Goal: Task Accomplishment & Management: Manage account settings

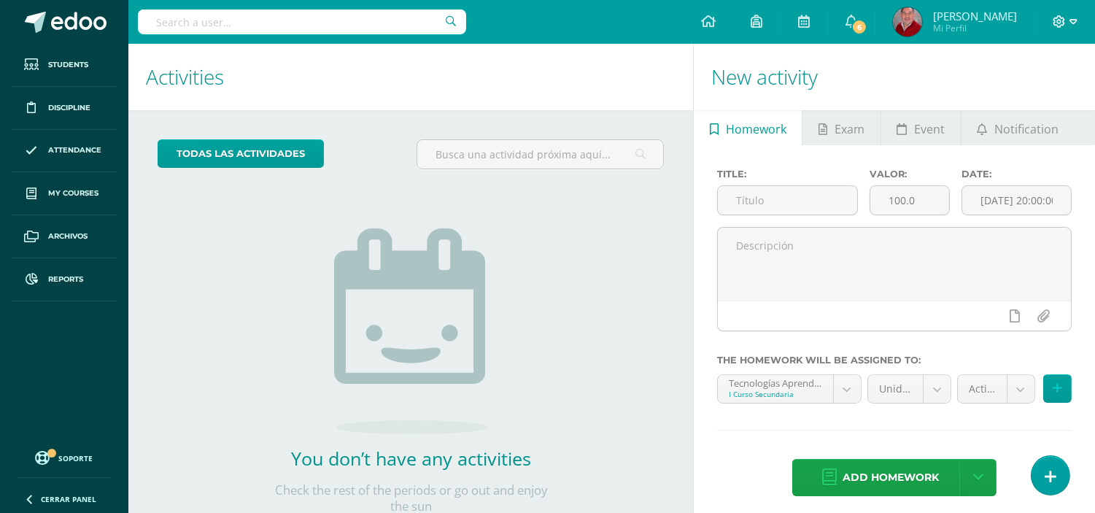
click at [1072, 25] on icon at bounding box center [1073, 21] width 8 height 13
click at [1043, 73] on span "Configuración" at bounding box center [1029, 78] width 68 height 14
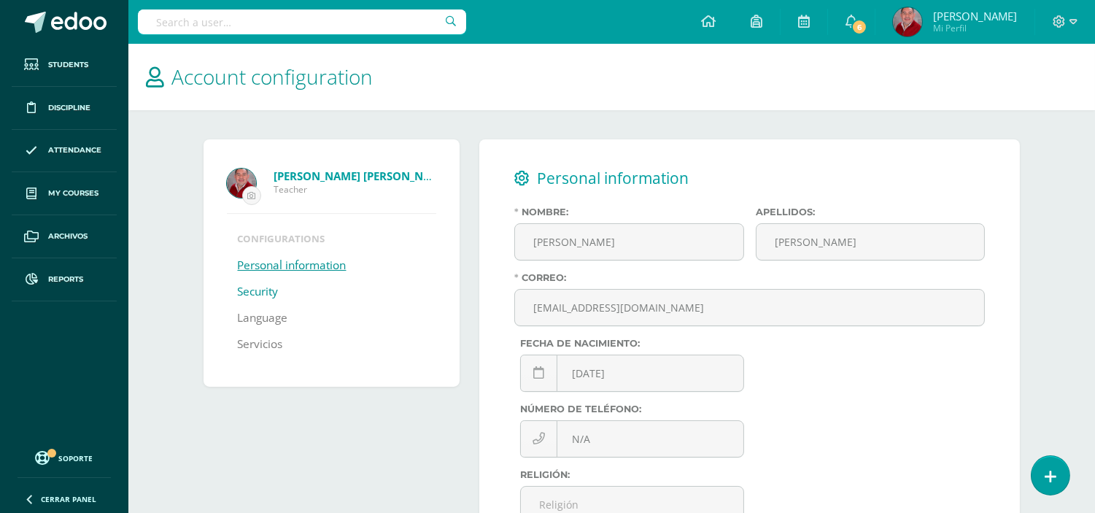
click at [257, 292] on link "Security" at bounding box center [258, 292] width 41 height 26
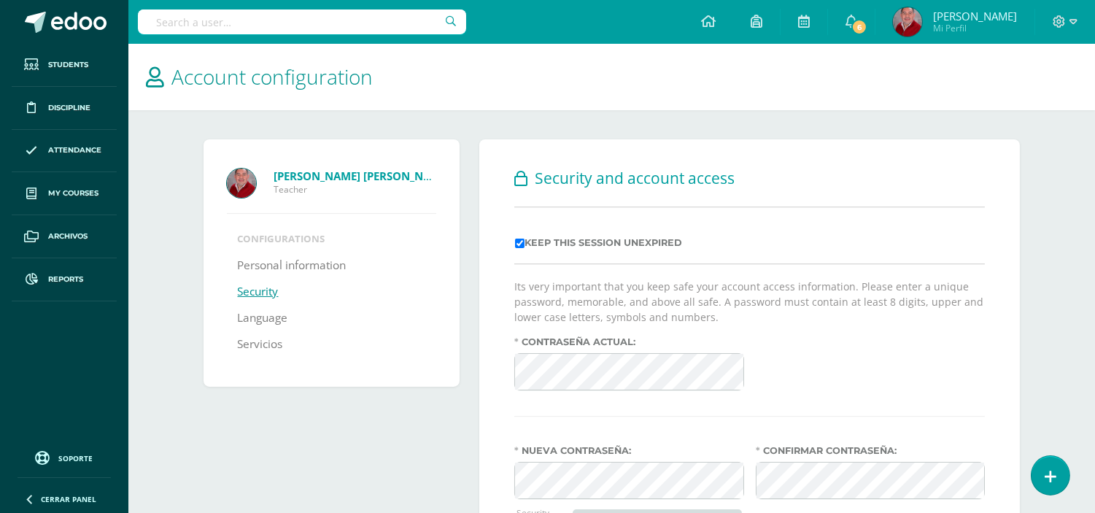
click at [261, 322] on link "Language" at bounding box center [263, 318] width 50 height 26
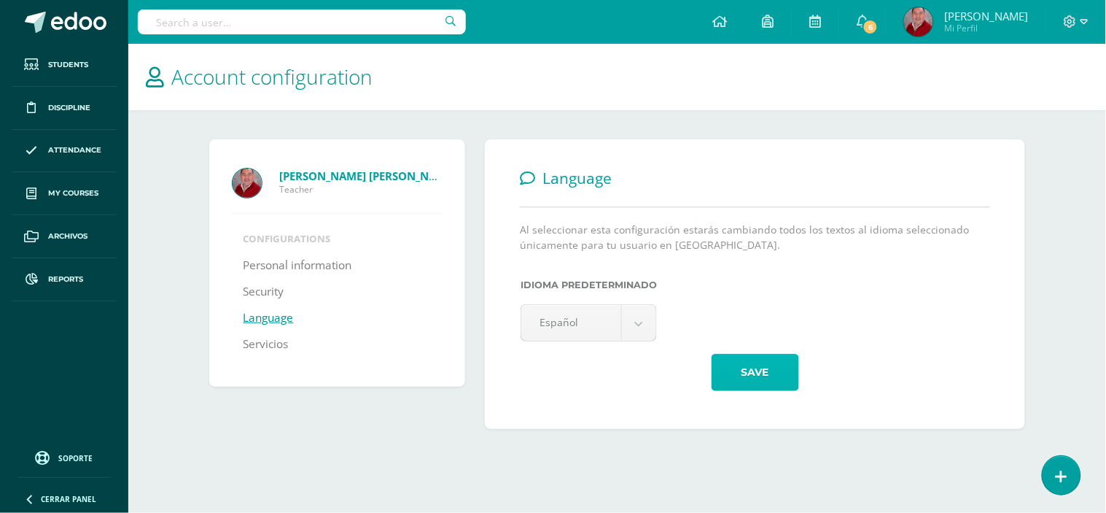
click at [751, 367] on button "Save" at bounding box center [756, 372] width 88 height 37
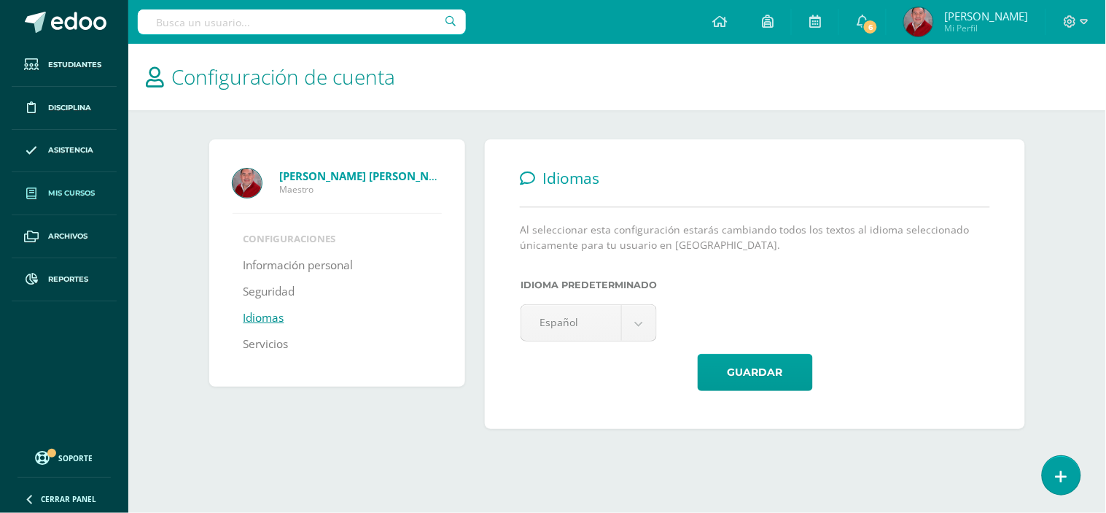
click at [59, 198] on span "Mis cursos" at bounding box center [71, 193] width 47 height 12
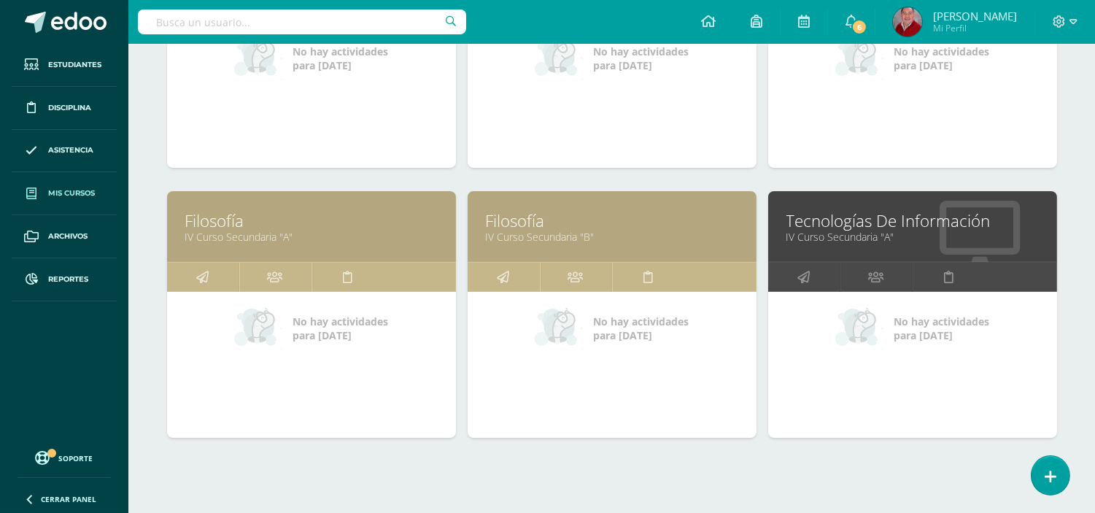
scroll to position [629, 0]
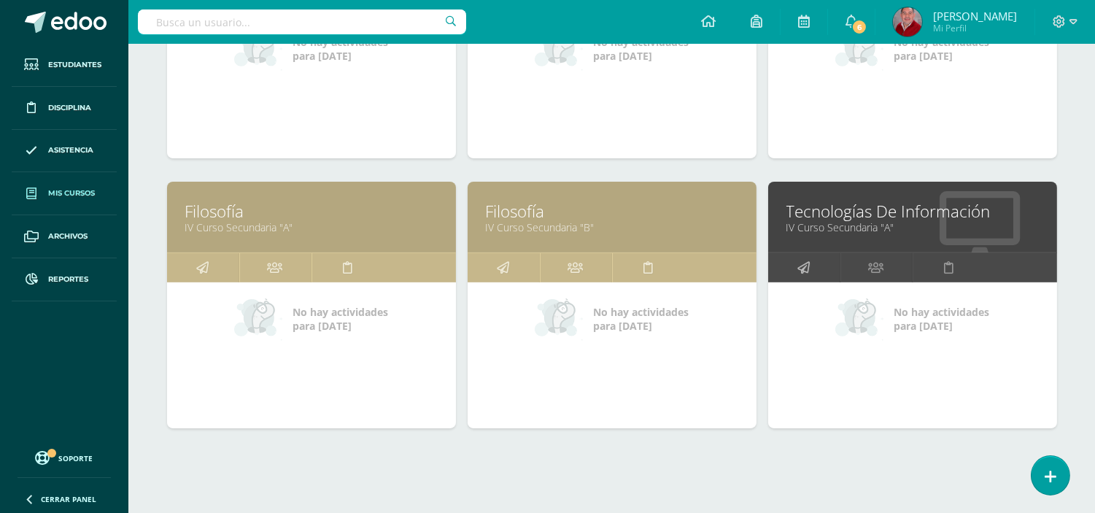
click at [812, 270] on link at bounding box center [804, 267] width 72 height 29
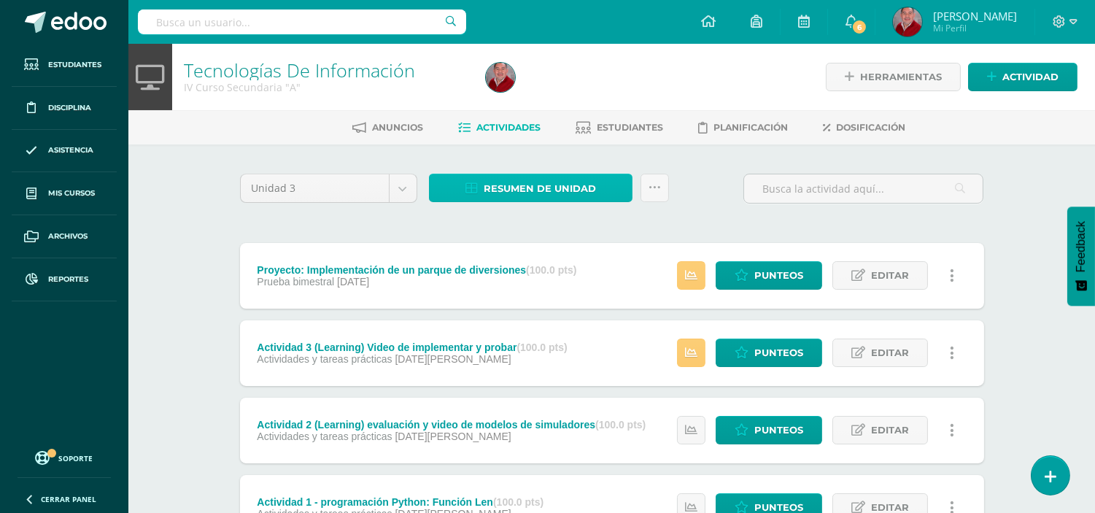
click at [547, 178] on span "Resumen de unidad" at bounding box center [540, 188] width 112 height 27
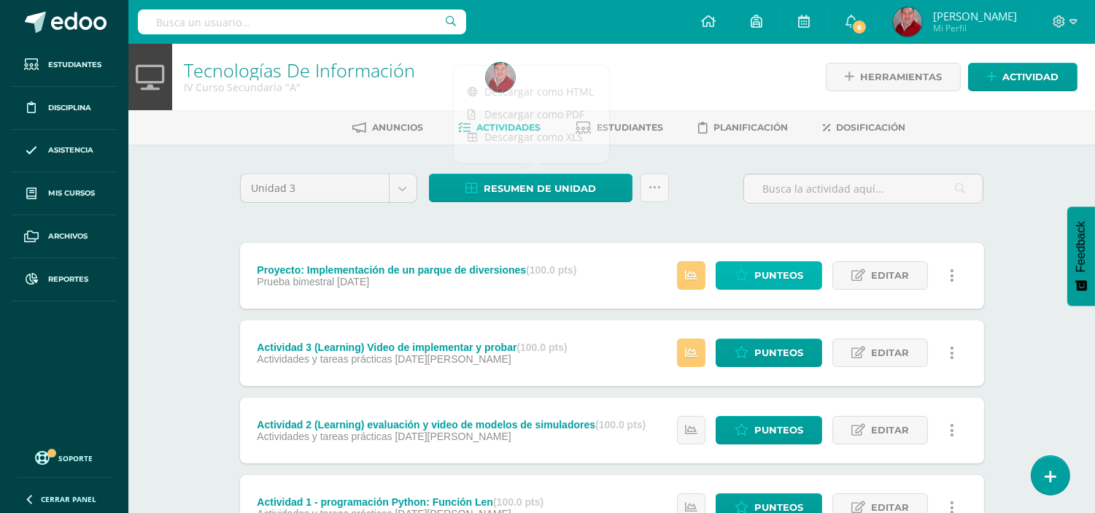
click at [767, 270] on span "Punteos" at bounding box center [778, 275] width 49 height 27
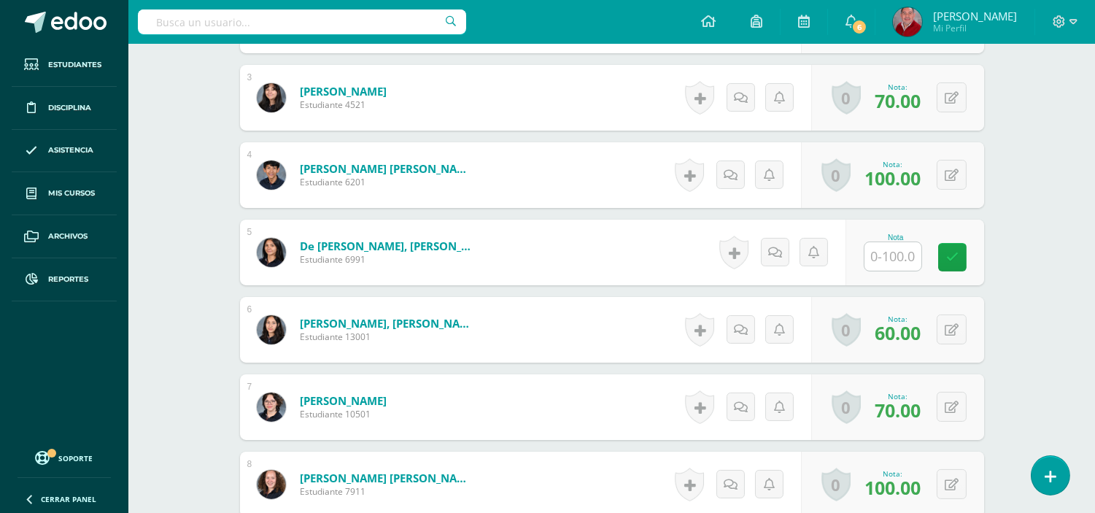
scroll to position [638, 0]
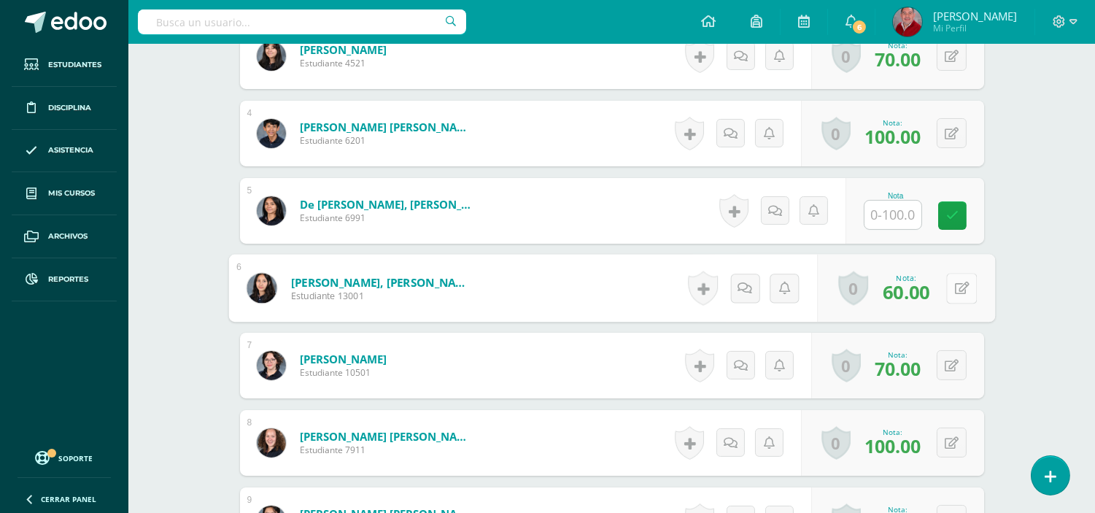
click at [957, 292] on icon at bounding box center [961, 288] width 15 height 12
type input "70"
click at [916, 290] on icon at bounding box center [922, 293] width 13 height 12
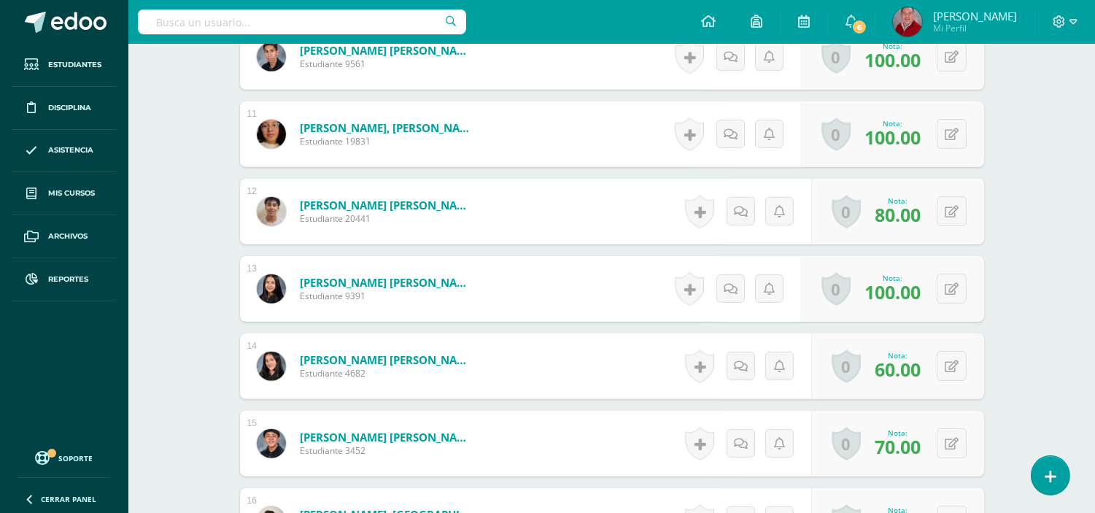
scroll to position [1195, 0]
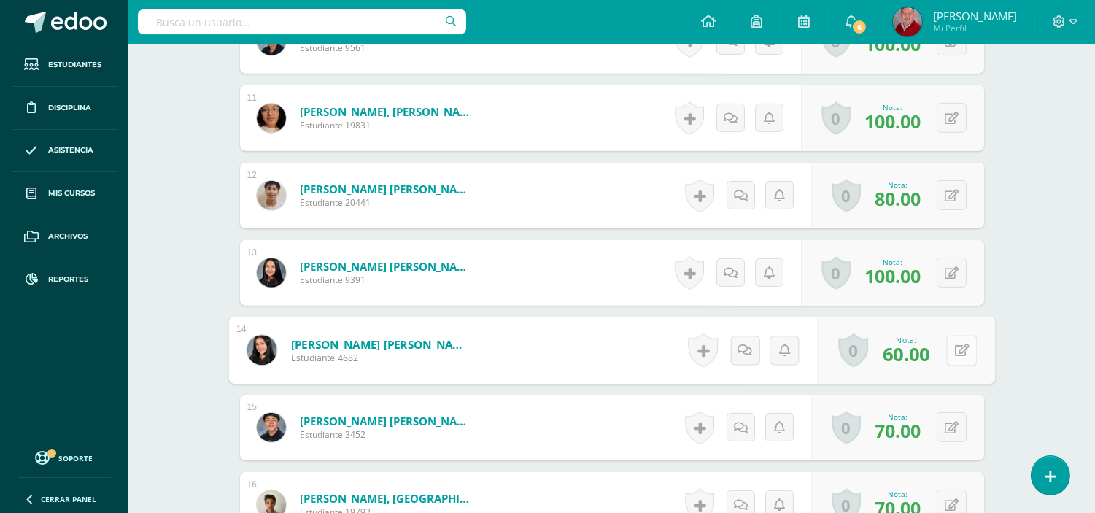
click at [950, 352] on button at bounding box center [961, 350] width 31 height 31
type input "70"
click at [912, 359] on link at bounding box center [922, 355] width 29 height 29
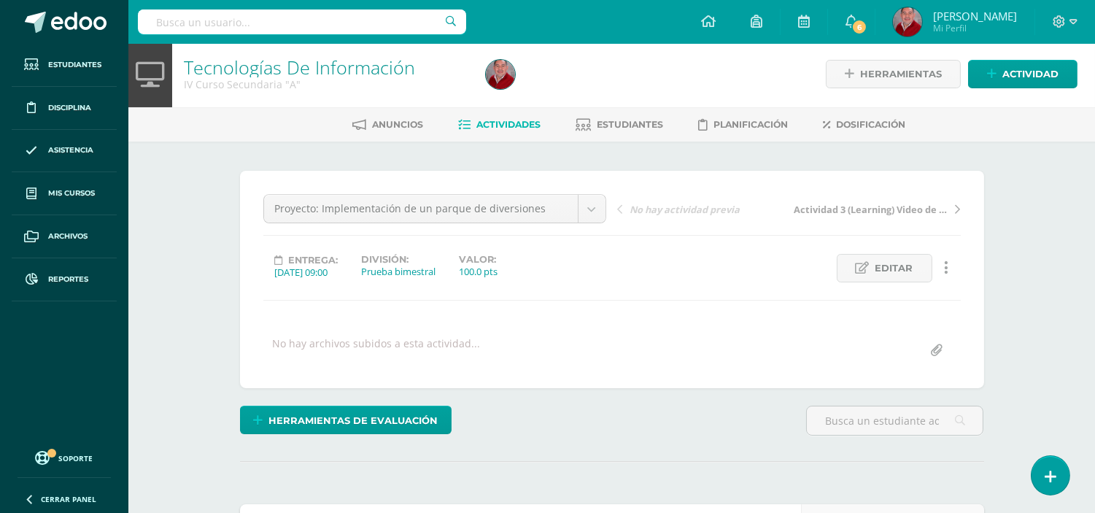
scroll to position [0, 0]
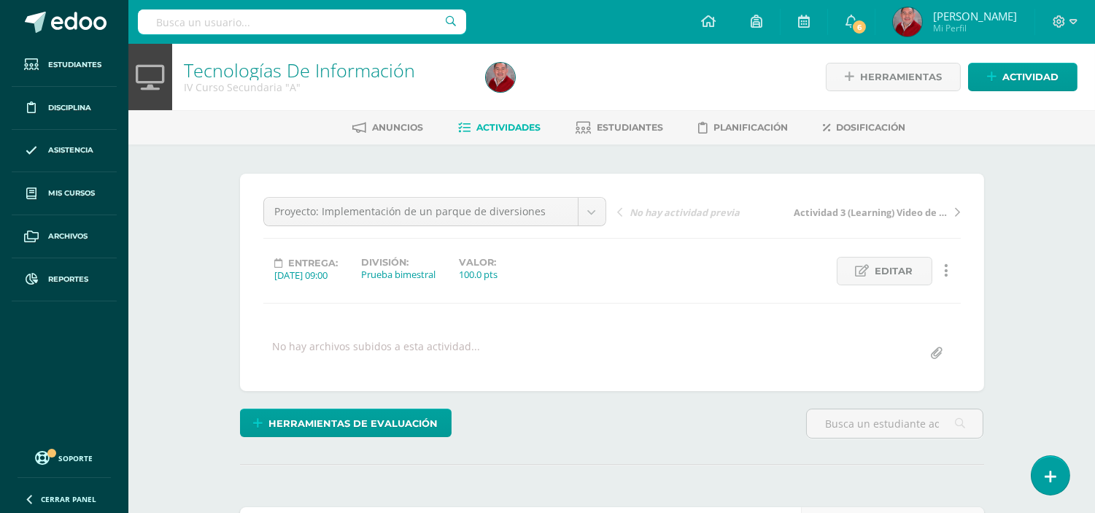
click at [518, 129] on span "Actividades" at bounding box center [509, 127] width 64 height 11
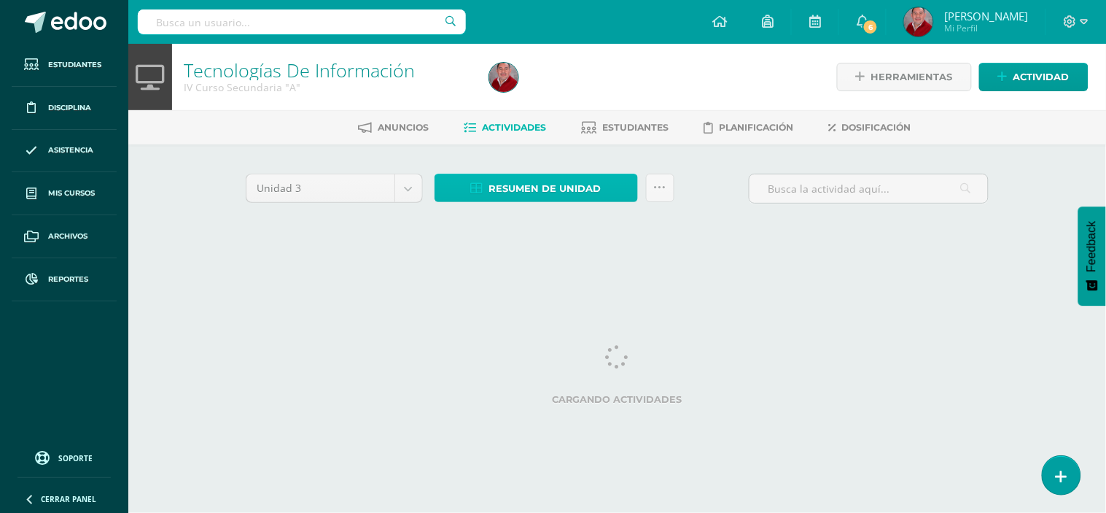
click at [513, 190] on span "Resumen de unidad" at bounding box center [545, 188] width 112 height 27
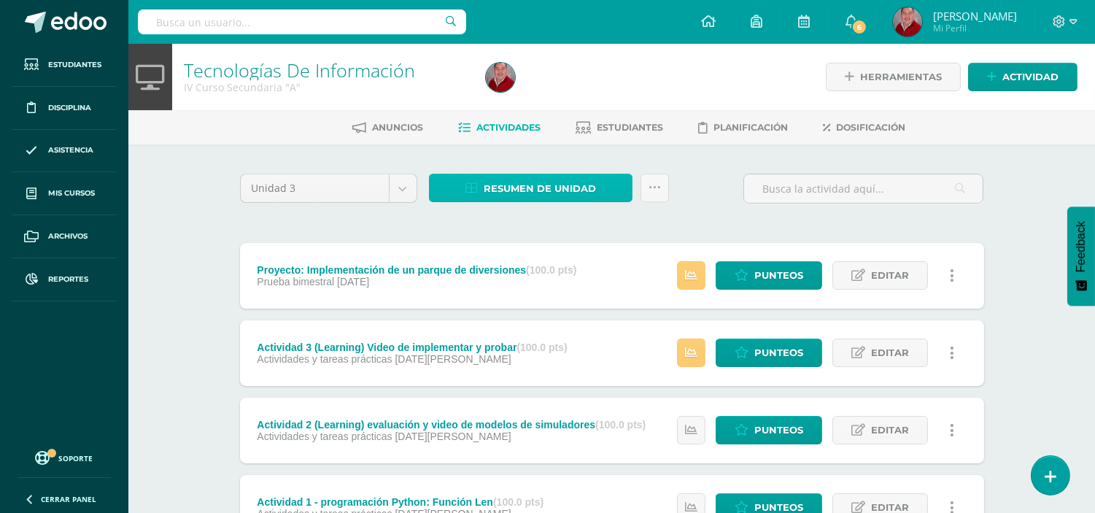
click at [549, 195] on span "Resumen de unidad" at bounding box center [540, 188] width 112 height 27
click at [544, 176] on span "Resumen de unidad" at bounding box center [540, 188] width 112 height 27
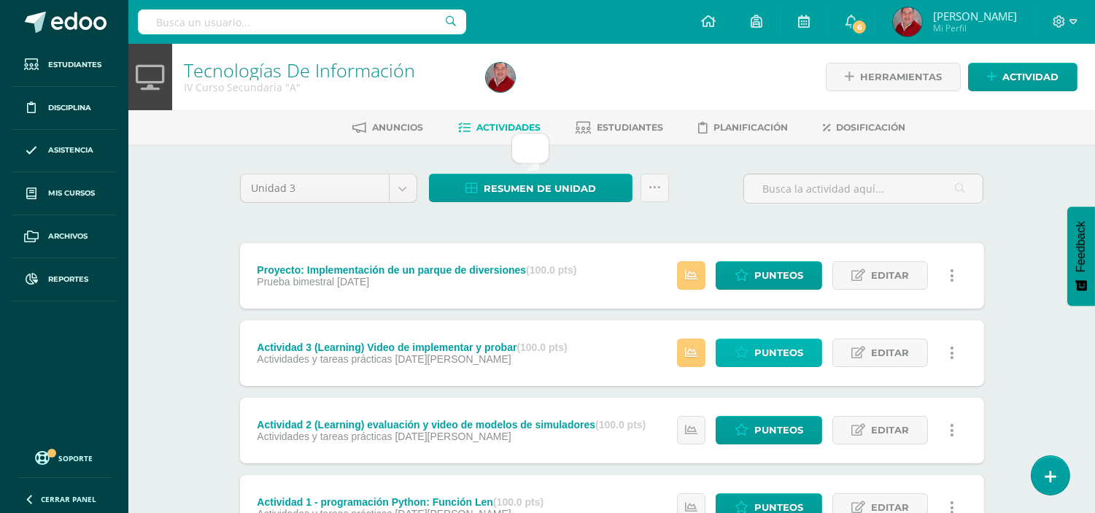
click at [748, 352] on icon at bounding box center [741, 352] width 14 height 12
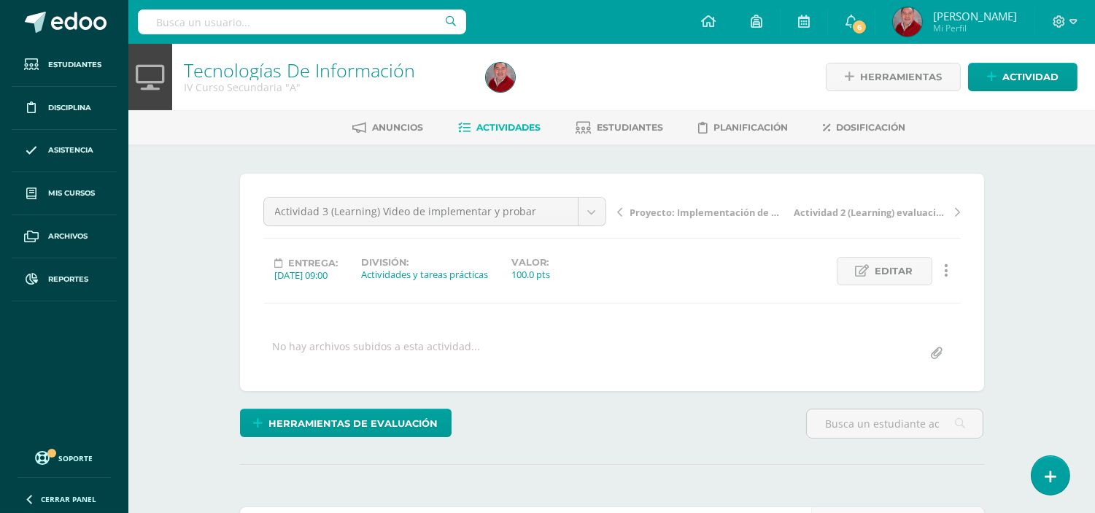
click at [489, 124] on span "Actividades" at bounding box center [509, 127] width 64 height 11
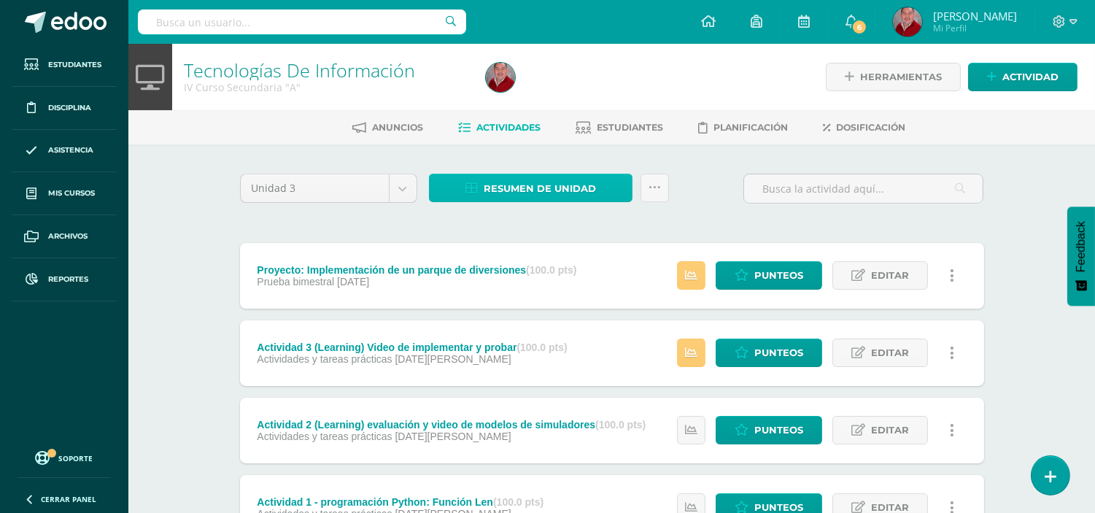
click at [558, 187] on span "Resumen de unidad" at bounding box center [540, 188] width 112 height 27
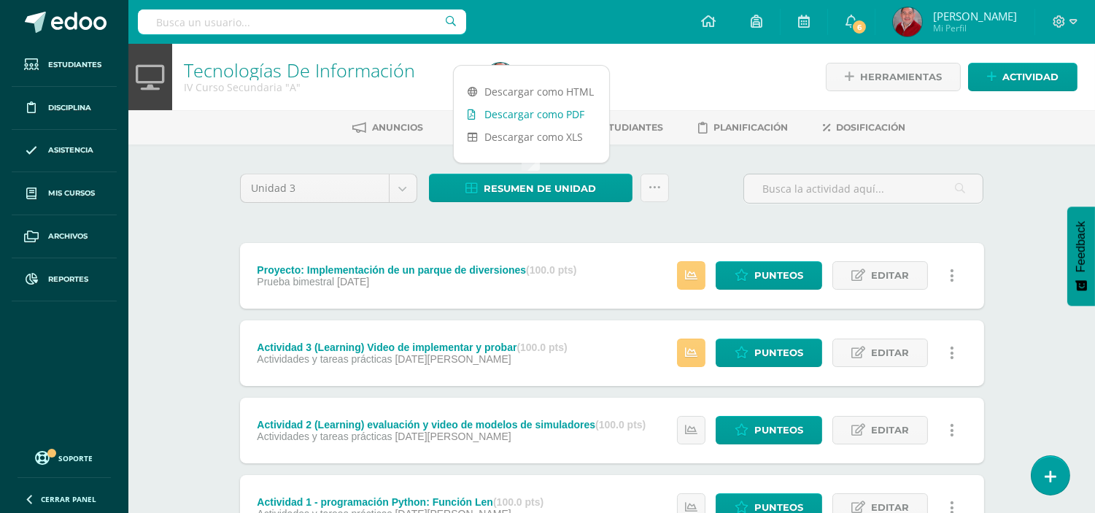
click at [559, 114] on link "Descargar como PDF" at bounding box center [531, 114] width 155 height 23
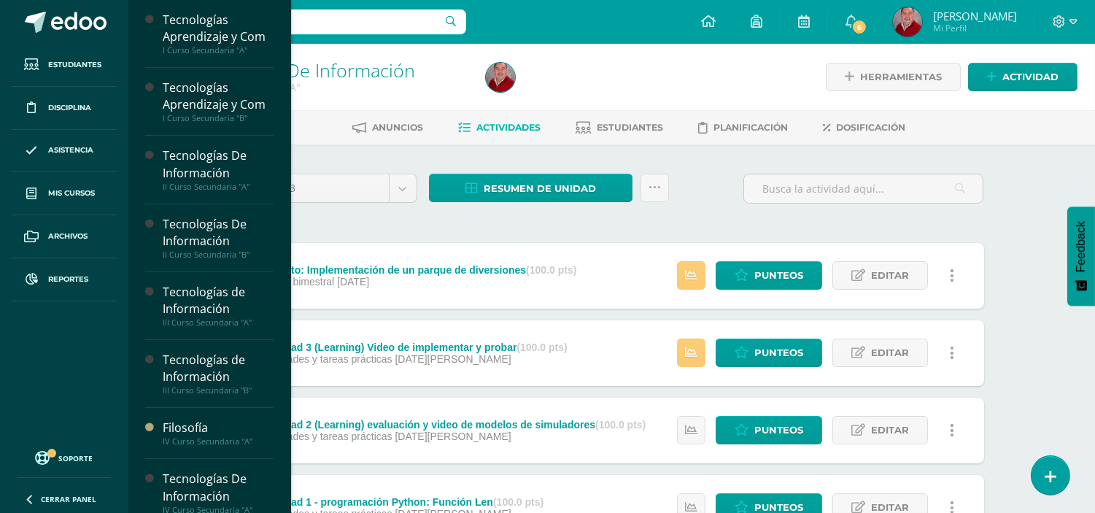
drag, startPoint x: 282, startPoint y: 255, endPoint x: 282, endPoint y: 331, distance: 75.9
click at [282, 331] on div "Tecnologías Aprendizaje y Com I Curso Secundaria "A" Actividades Estudiantes Pl…" at bounding box center [209, 256] width 163 height 513
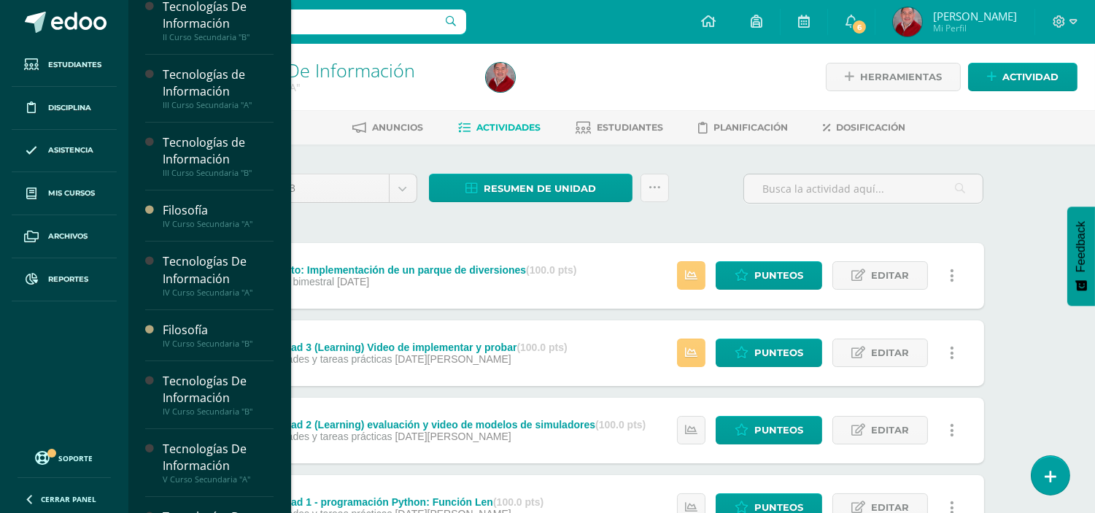
scroll to position [220, 0]
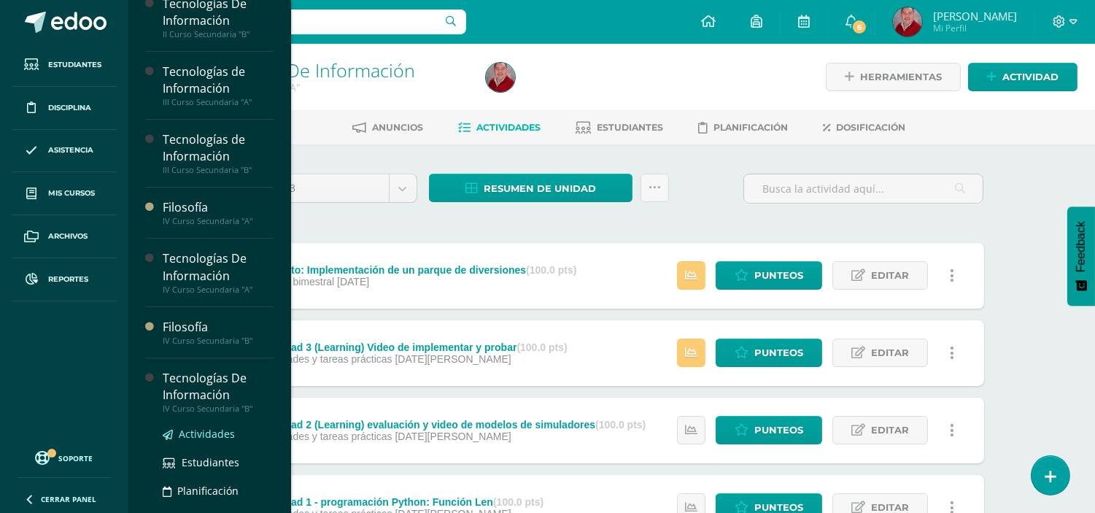
click at [188, 438] on span "Actividades" at bounding box center [207, 434] width 56 height 14
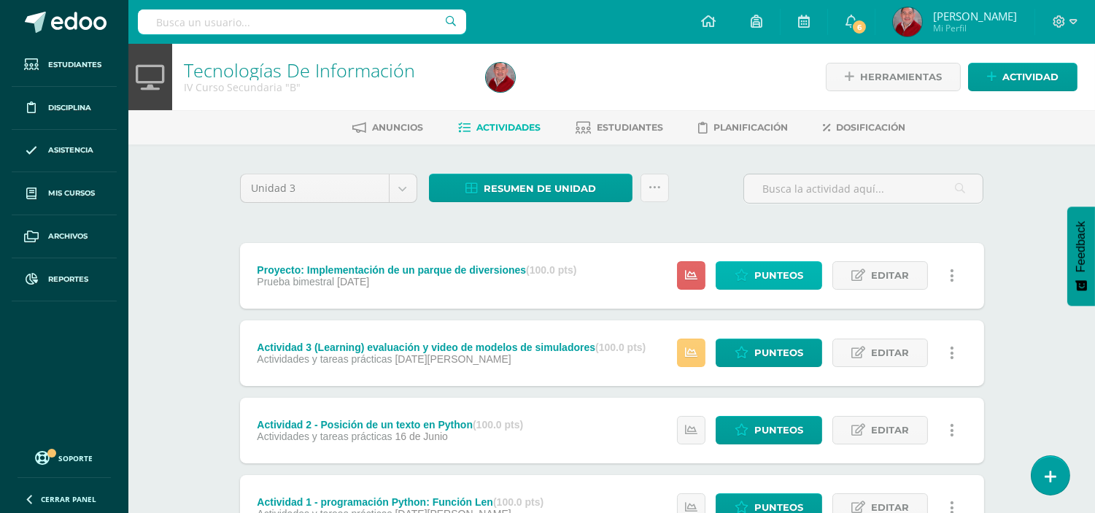
click at [755, 271] on span "Punteos" at bounding box center [778, 275] width 49 height 27
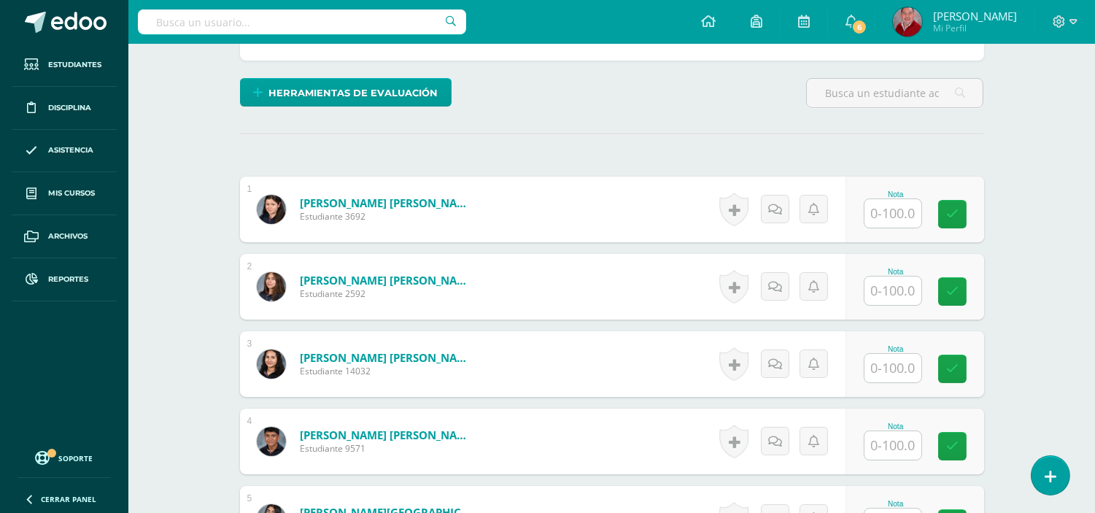
scroll to position [303, 0]
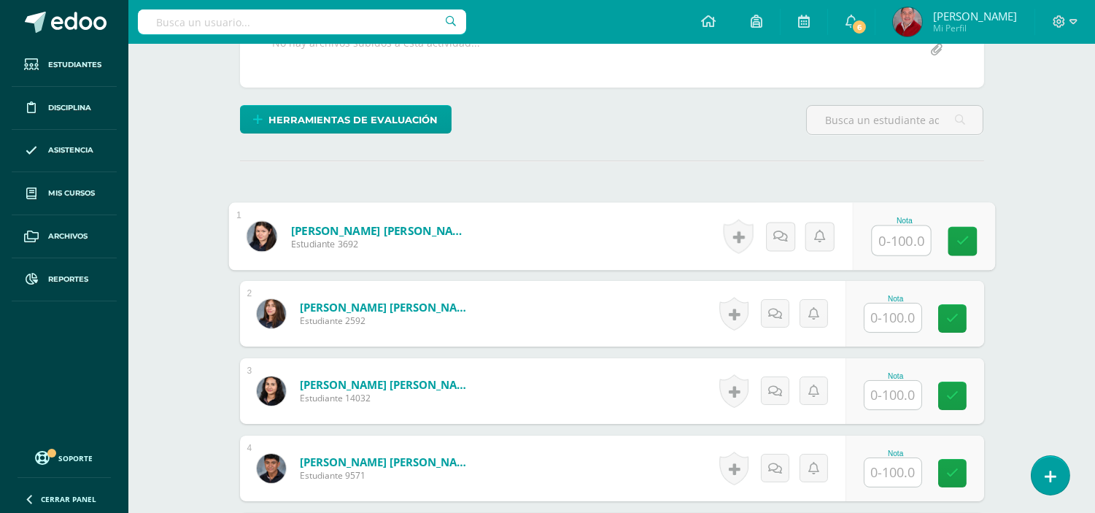
click at [876, 241] on input "text" at bounding box center [901, 240] width 58 height 29
type input "70"
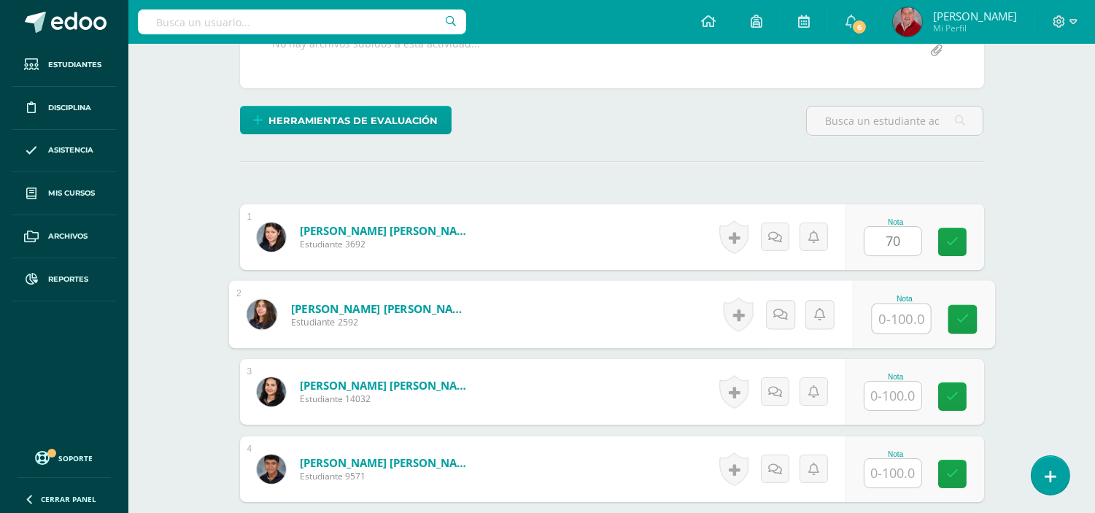
click at [880, 319] on input "text" at bounding box center [901, 318] width 58 height 29
type input "100"
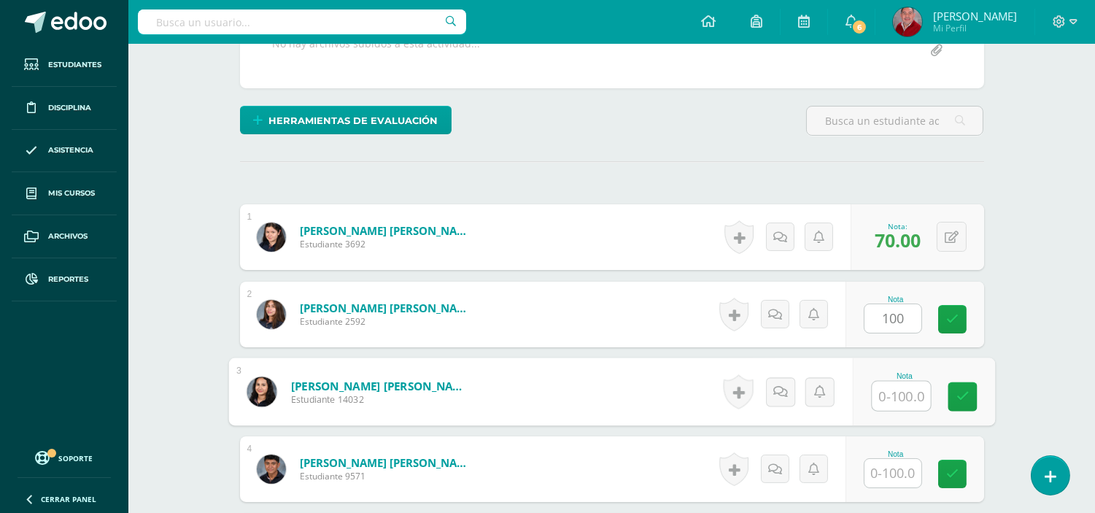
click at [880, 400] on input "text" at bounding box center [901, 395] width 58 height 29
type input "70"
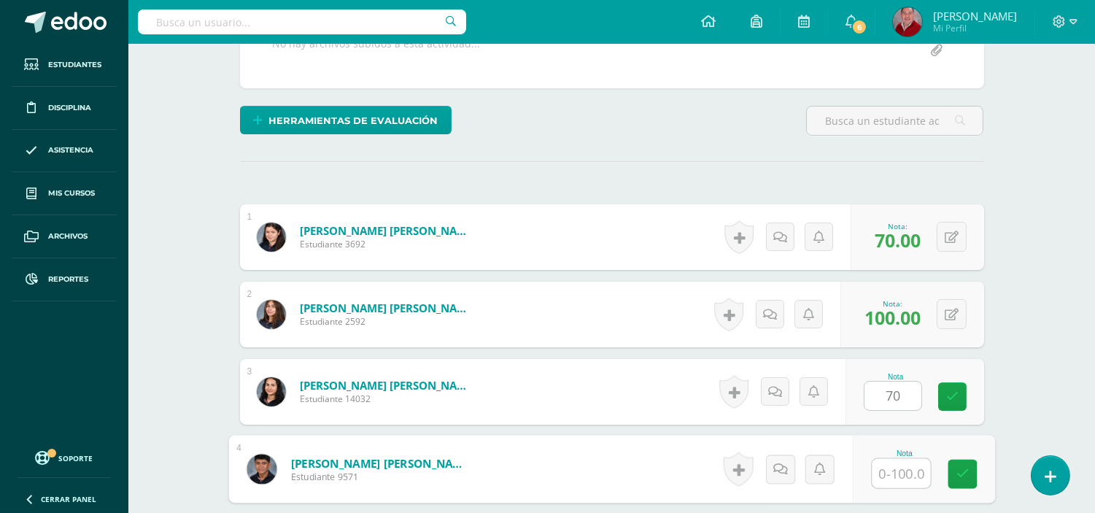
click at [897, 480] on input "text" at bounding box center [901, 473] width 58 height 29
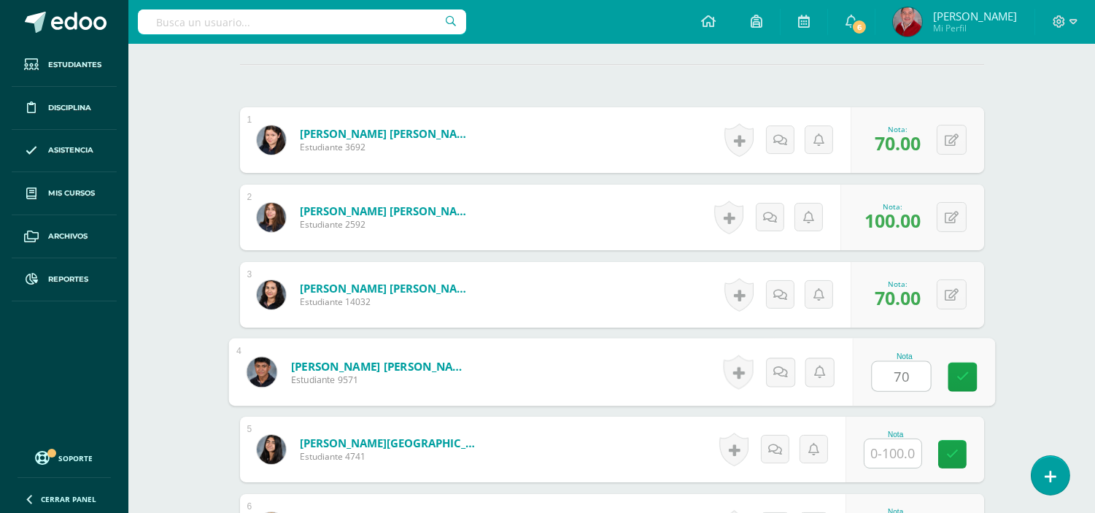
scroll to position [432, 0]
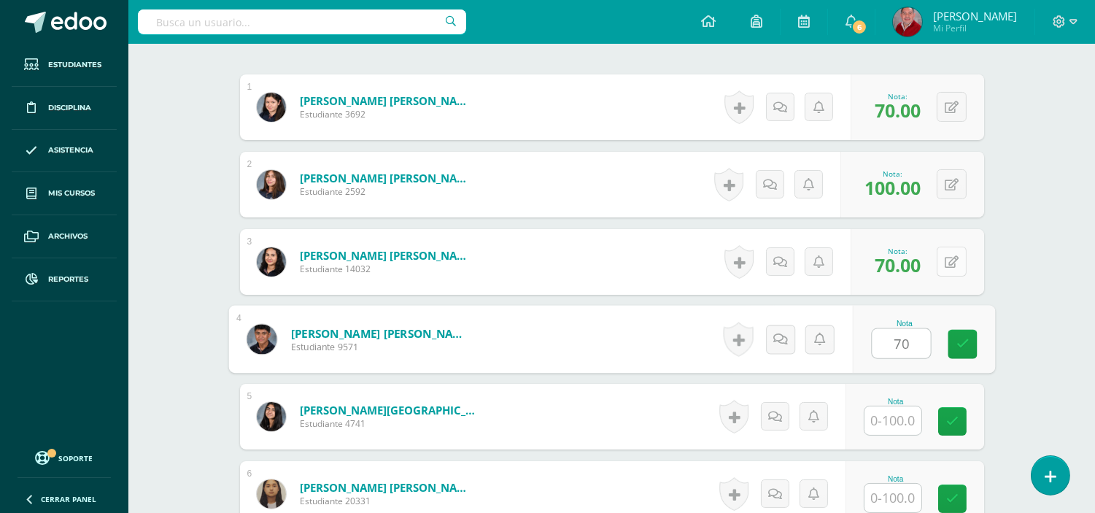
type input "70"
click at [948, 257] on button at bounding box center [951, 262] width 30 height 30
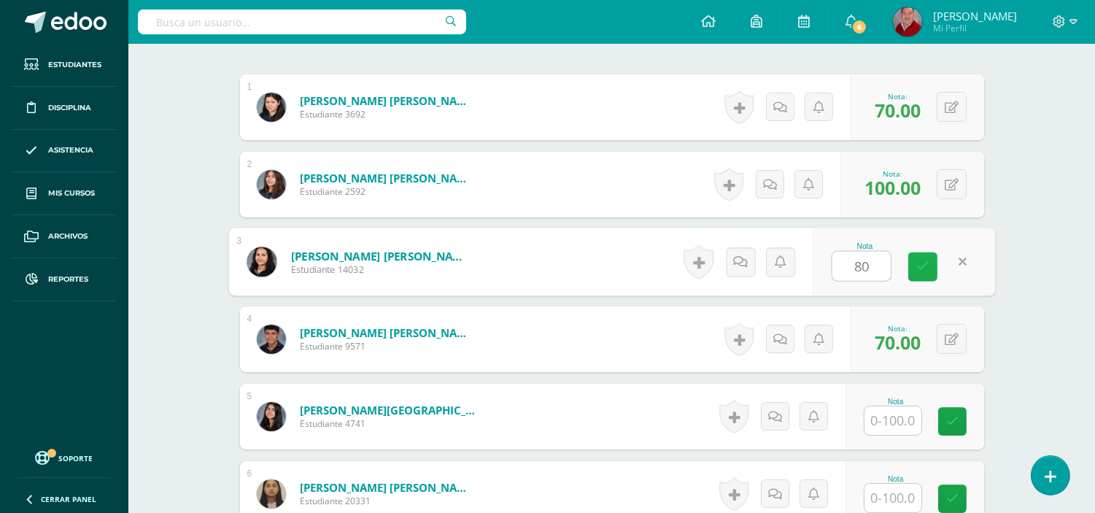
click at [917, 263] on icon at bounding box center [922, 266] width 13 height 12
click at [949, 268] on button at bounding box center [961, 262] width 31 height 31
type input "70"
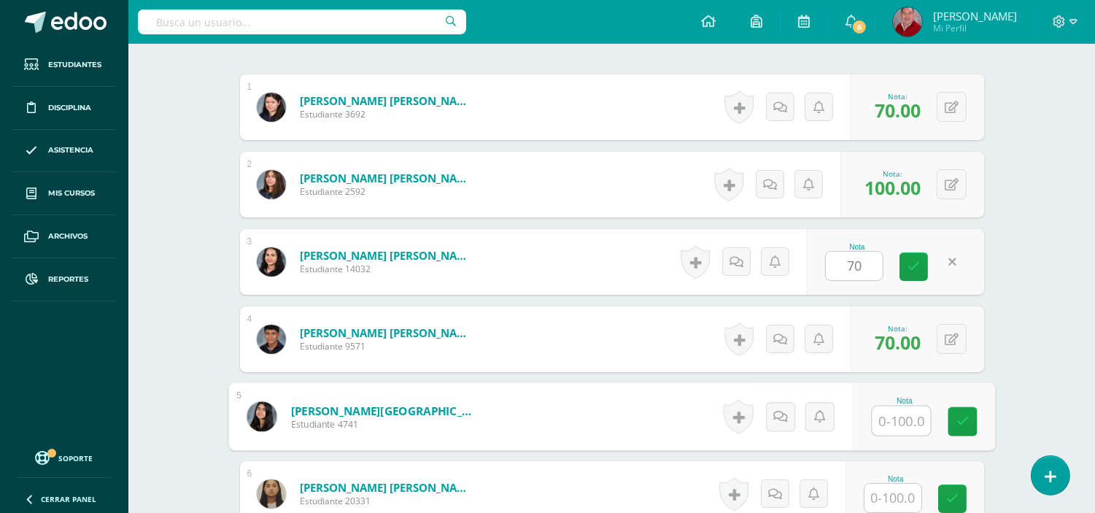
click at [897, 414] on input "text" at bounding box center [901, 420] width 58 height 29
type input "70"
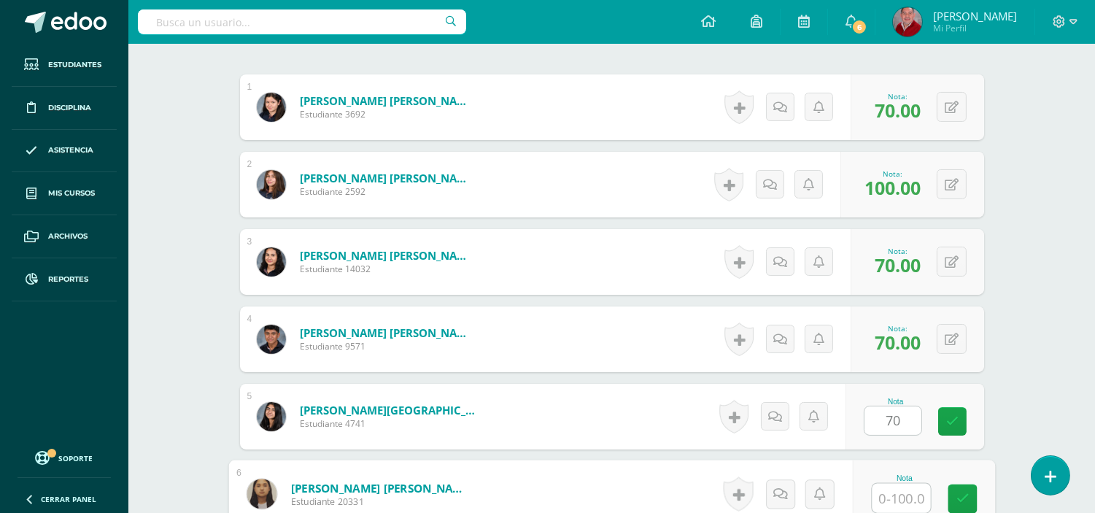
click at [904, 492] on input "text" at bounding box center [901, 498] width 58 height 29
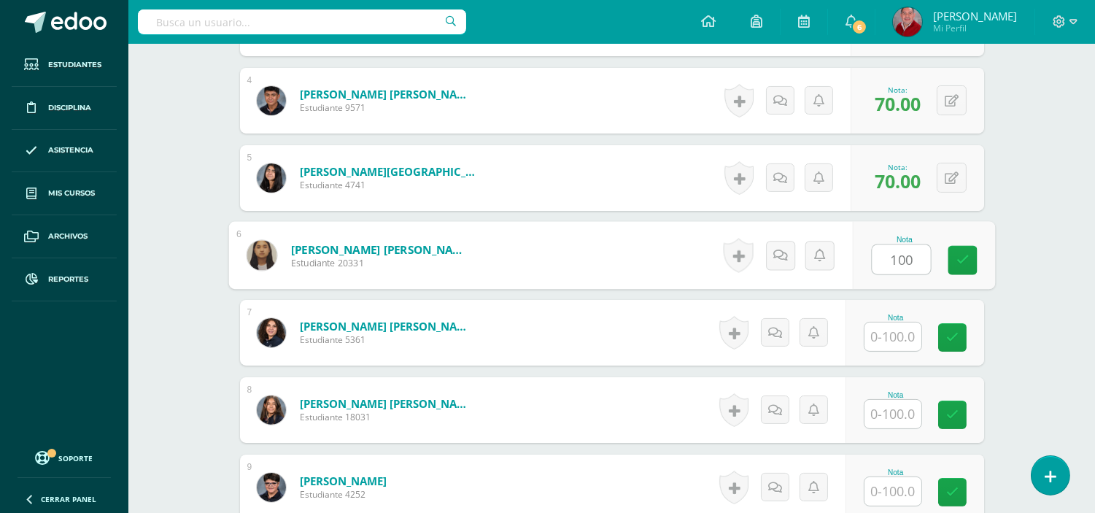
scroll to position [703, 0]
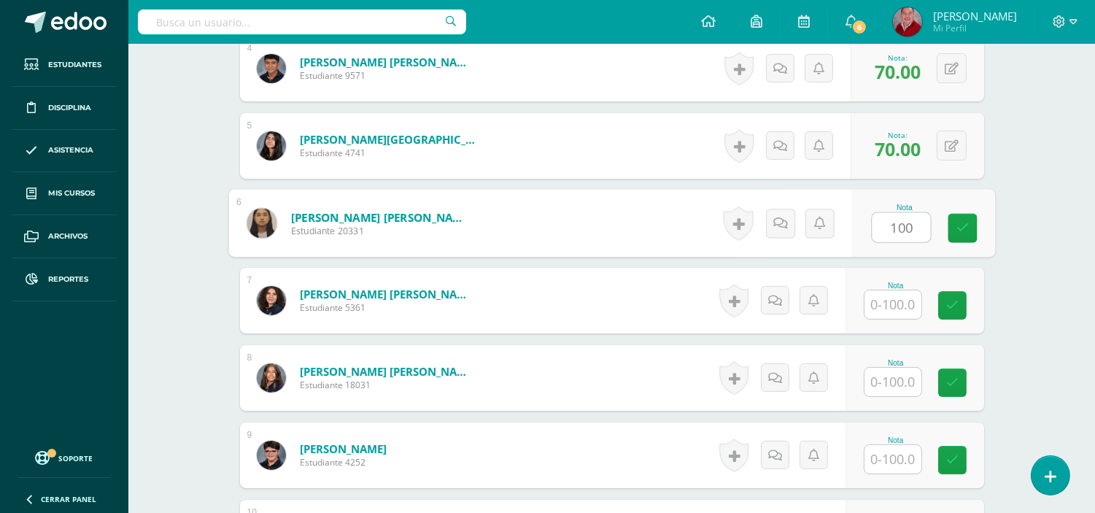
type input "100"
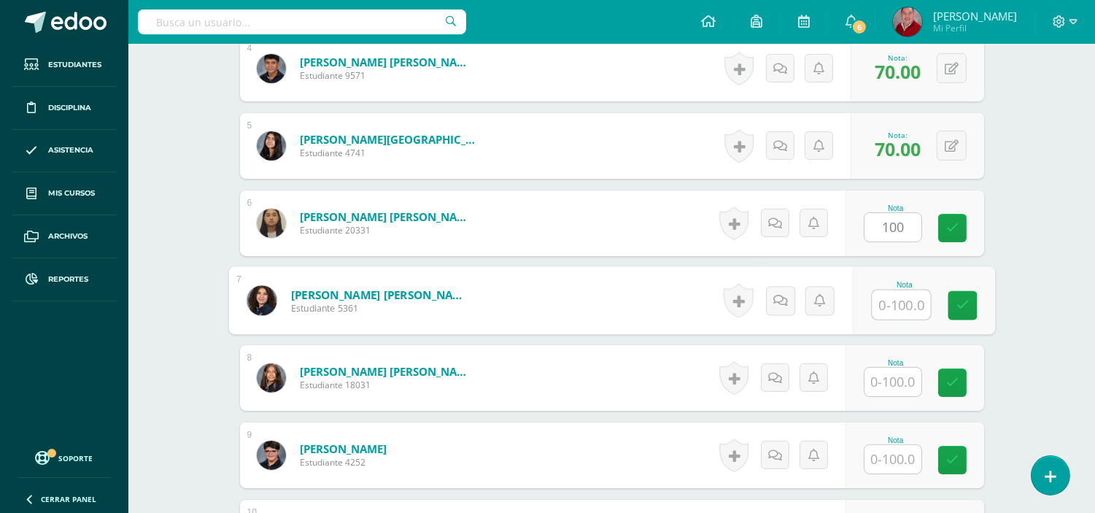
click at [906, 310] on input "text" at bounding box center [901, 304] width 58 height 29
type input "70"
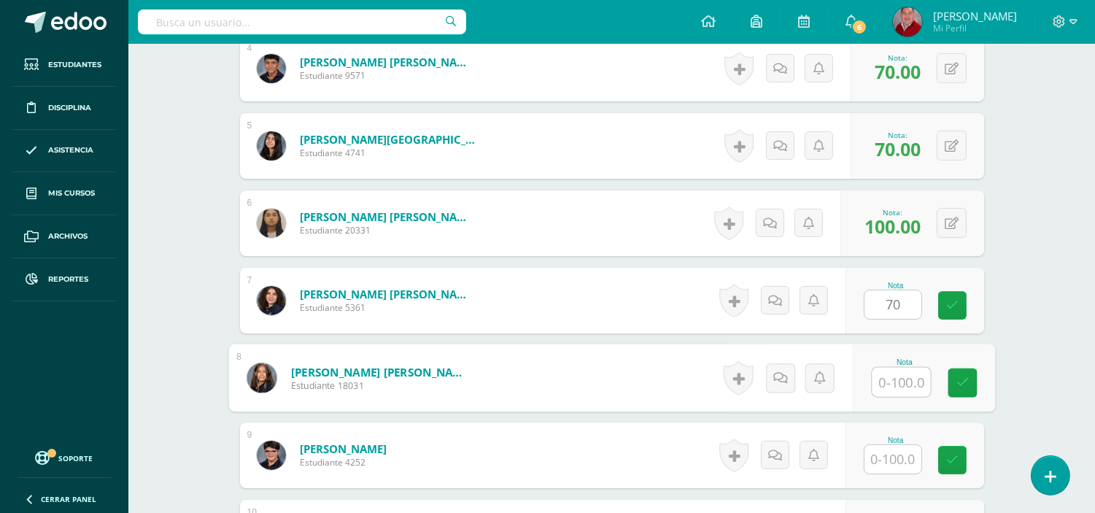
click at [900, 378] on input "text" at bounding box center [901, 382] width 58 height 29
type input "100"
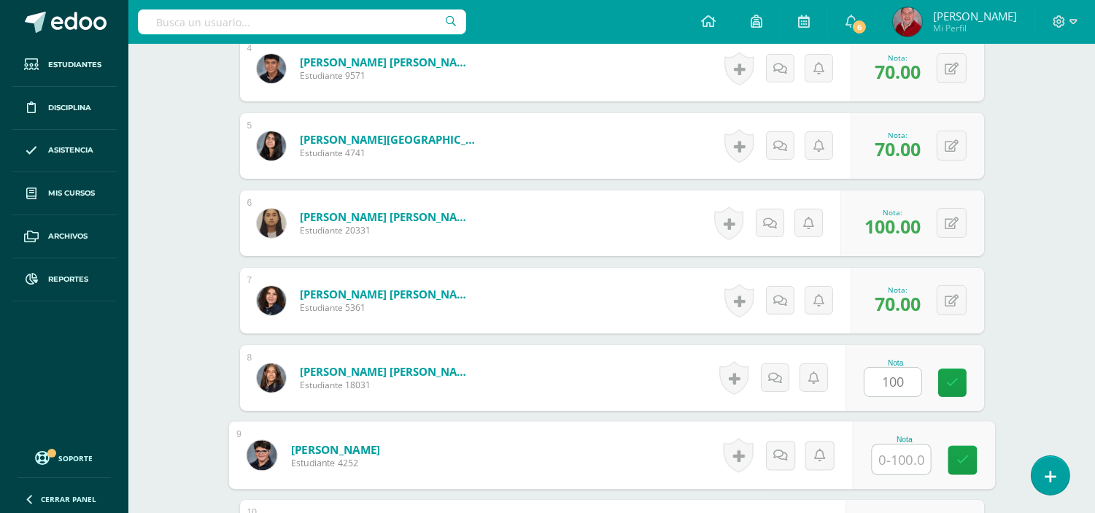
click at [890, 459] on input "text" at bounding box center [901, 459] width 58 height 29
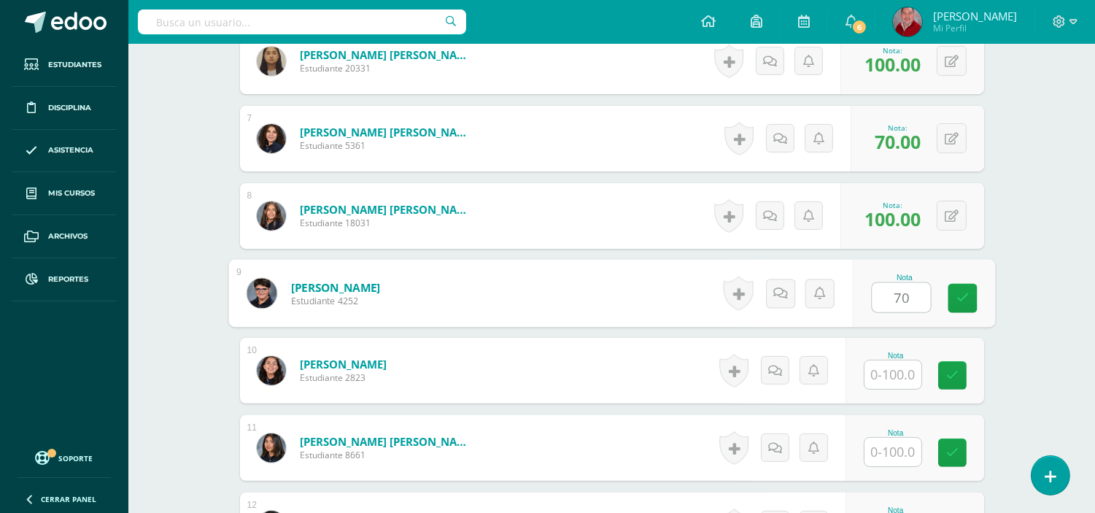
scroll to position [930, 0]
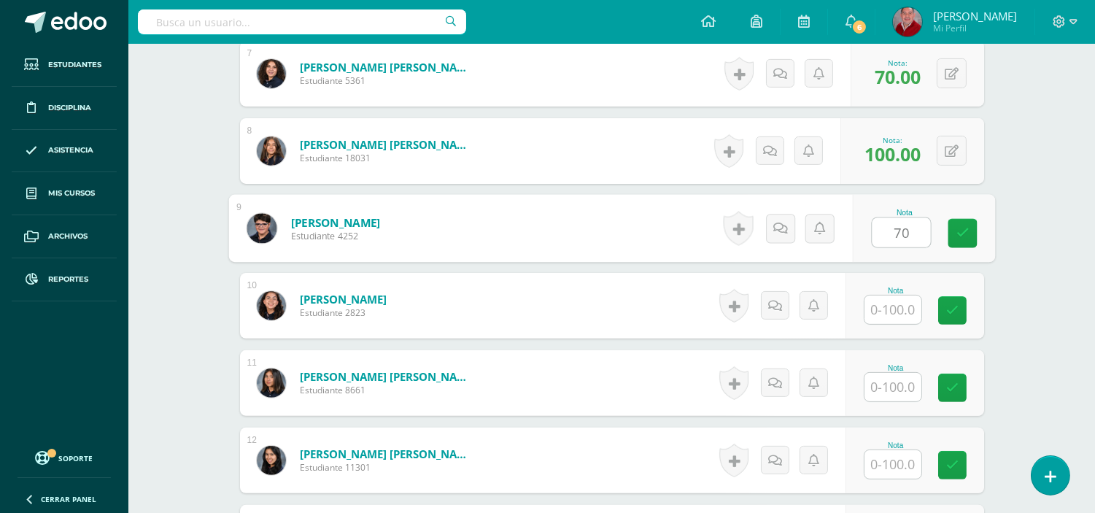
type input "70"
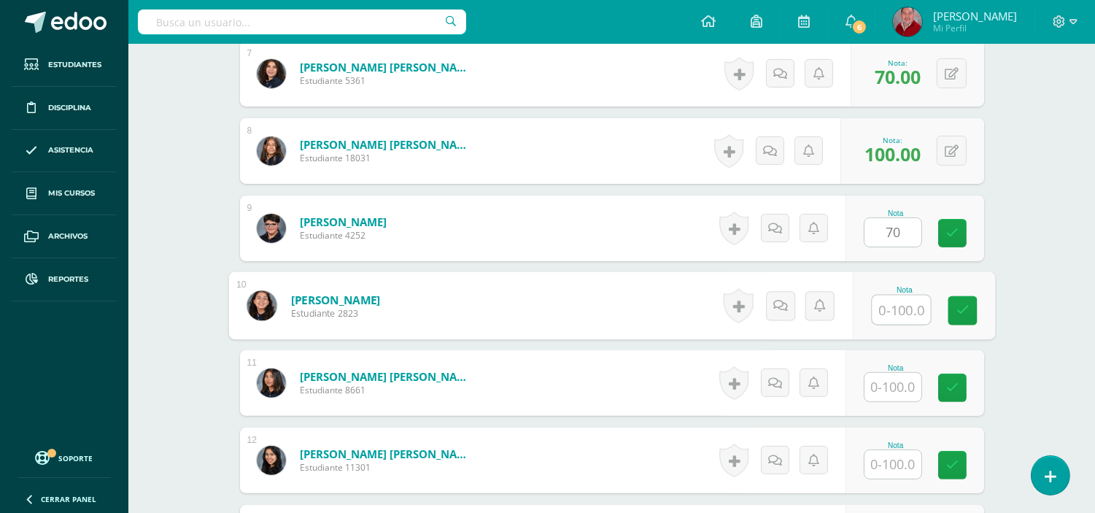
click at [888, 308] on input "text" at bounding box center [901, 309] width 58 height 29
type input "100"
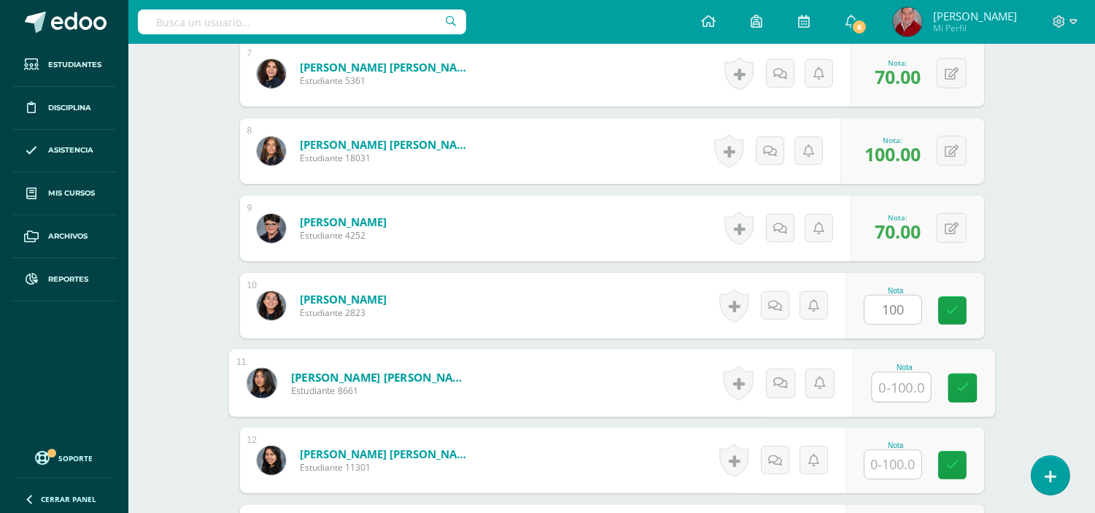
click at [888, 389] on input "text" at bounding box center [901, 387] width 58 height 29
type input "100"
click at [875, 465] on input "text" at bounding box center [892, 464] width 57 height 28
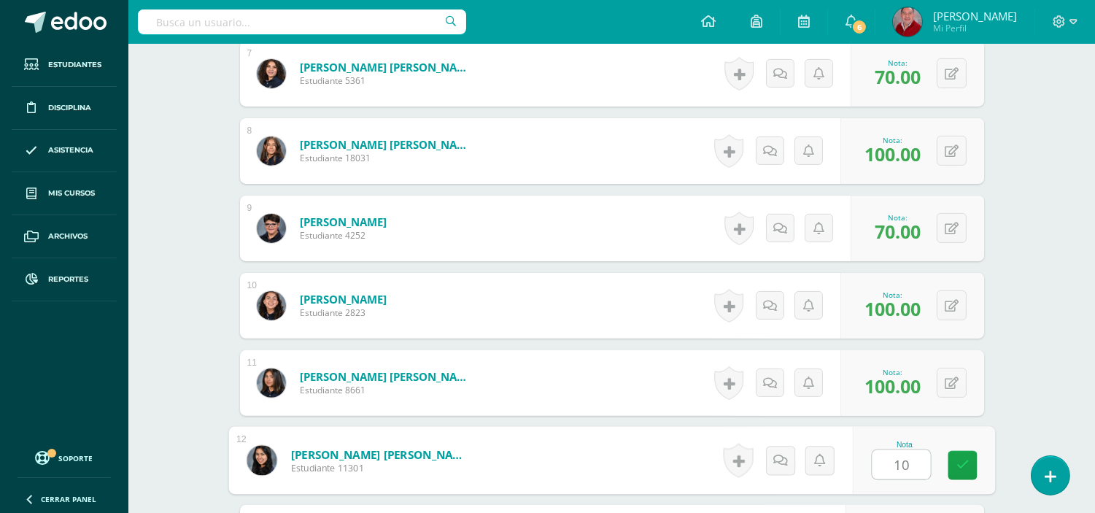
type input "100"
click at [963, 462] on icon at bounding box center [961, 465] width 13 height 12
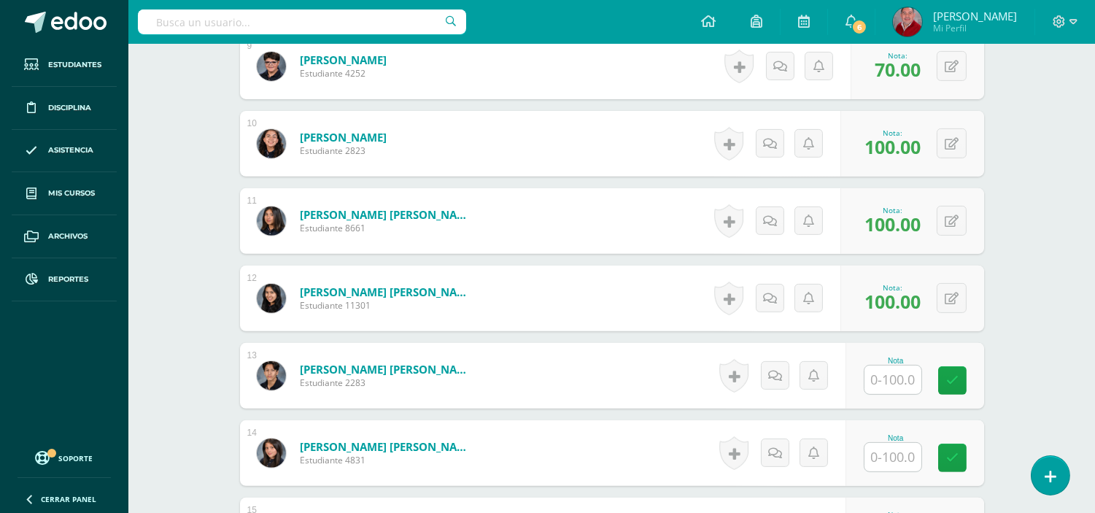
scroll to position [1157, 0]
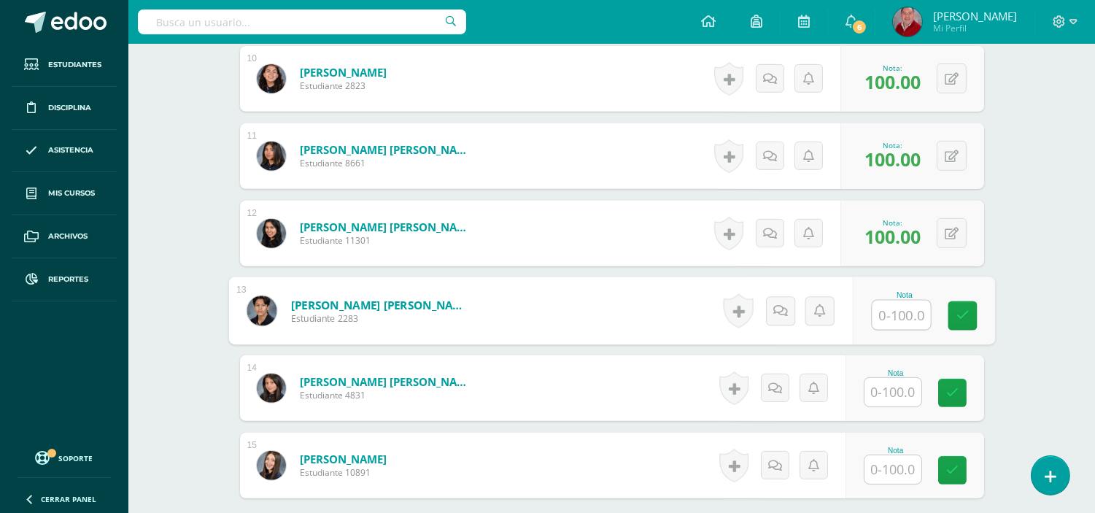
click at [892, 310] on input "text" at bounding box center [901, 314] width 58 height 29
type input "70"
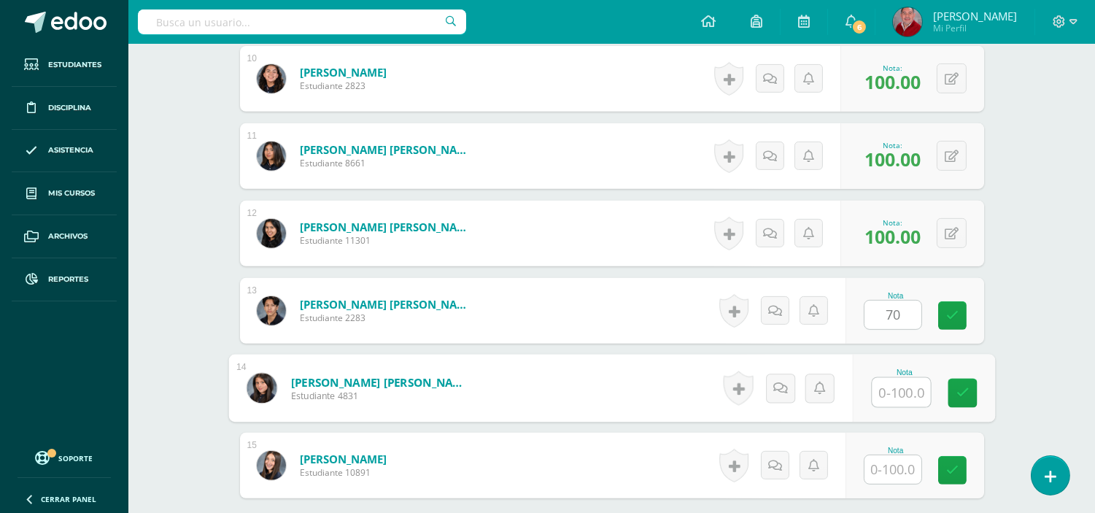
click at [877, 389] on input "text" at bounding box center [901, 392] width 58 height 29
type input "100"
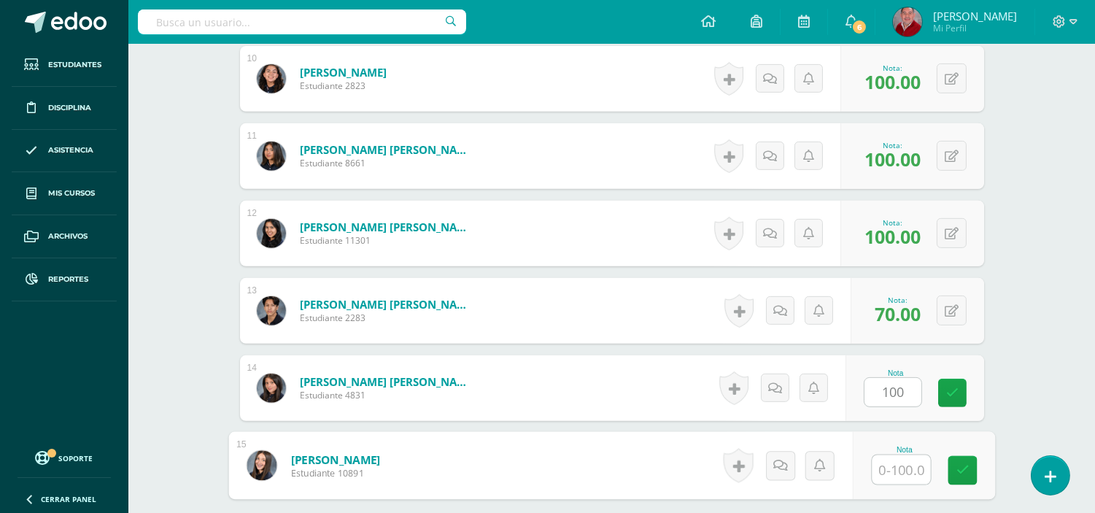
click at [888, 472] on input "text" at bounding box center [901, 469] width 58 height 29
type input "70"
click at [960, 467] on icon at bounding box center [961, 470] width 13 height 12
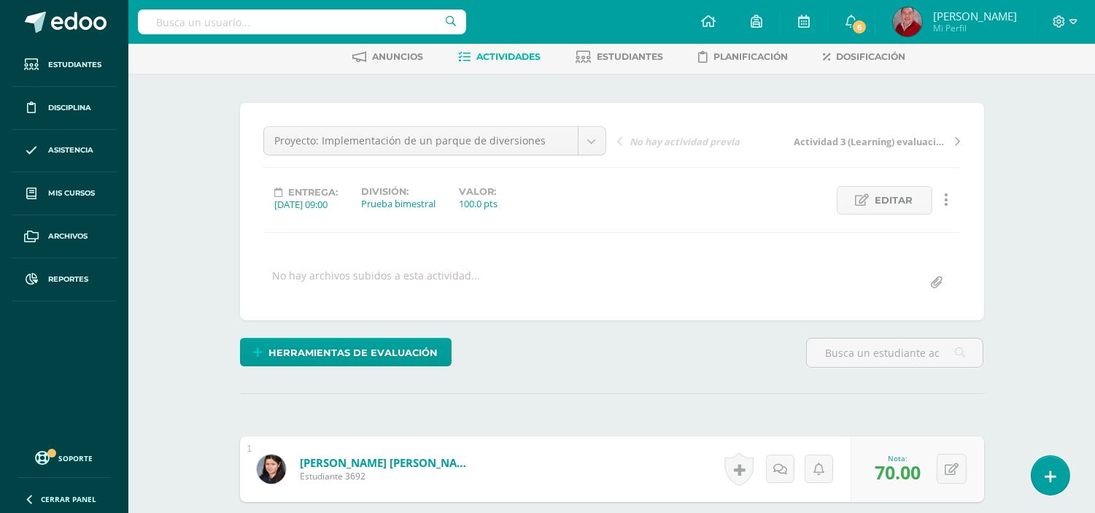
scroll to position [53, 0]
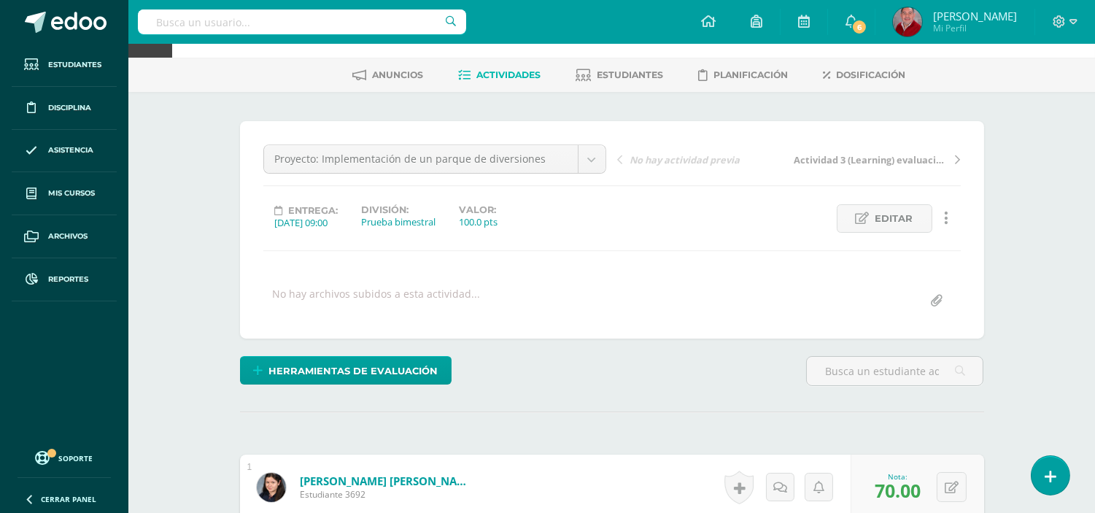
click at [497, 78] on span "Actividades" at bounding box center [509, 74] width 64 height 11
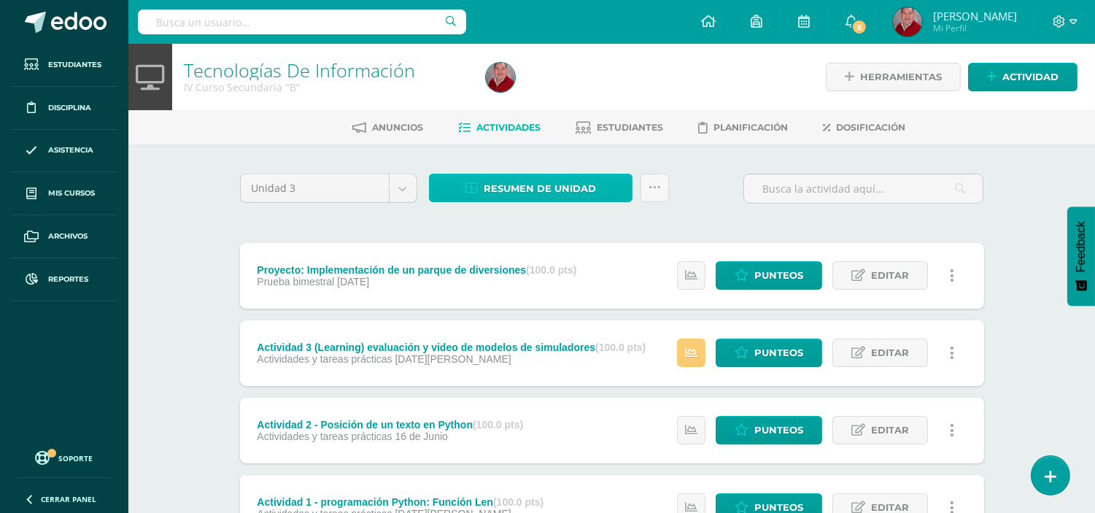
click at [513, 185] on span "Resumen de unidad" at bounding box center [540, 188] width 112 height 27
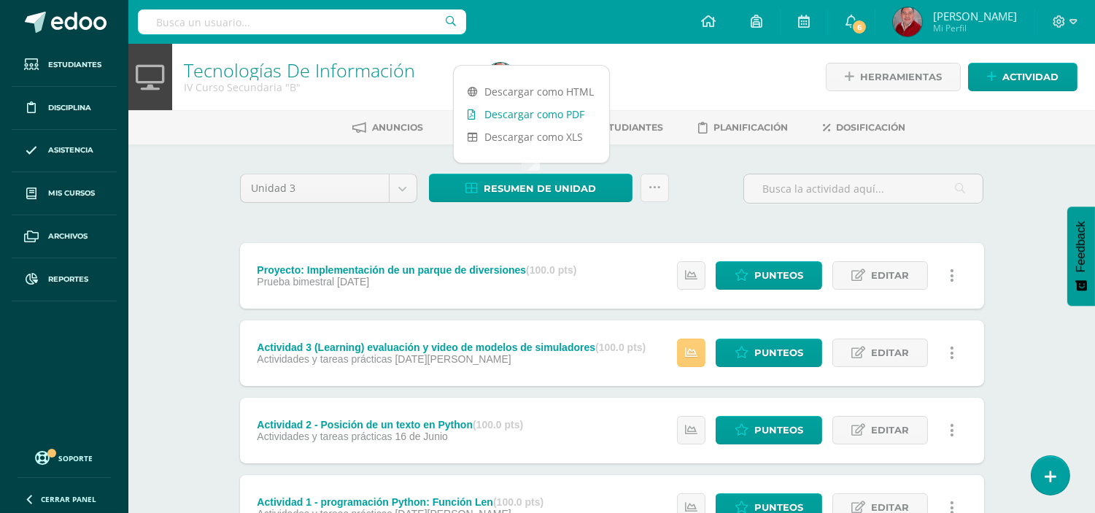
click at [525, 110] on link "Descargar como PDF" at bounding box center [531, 114] width 155 height 23
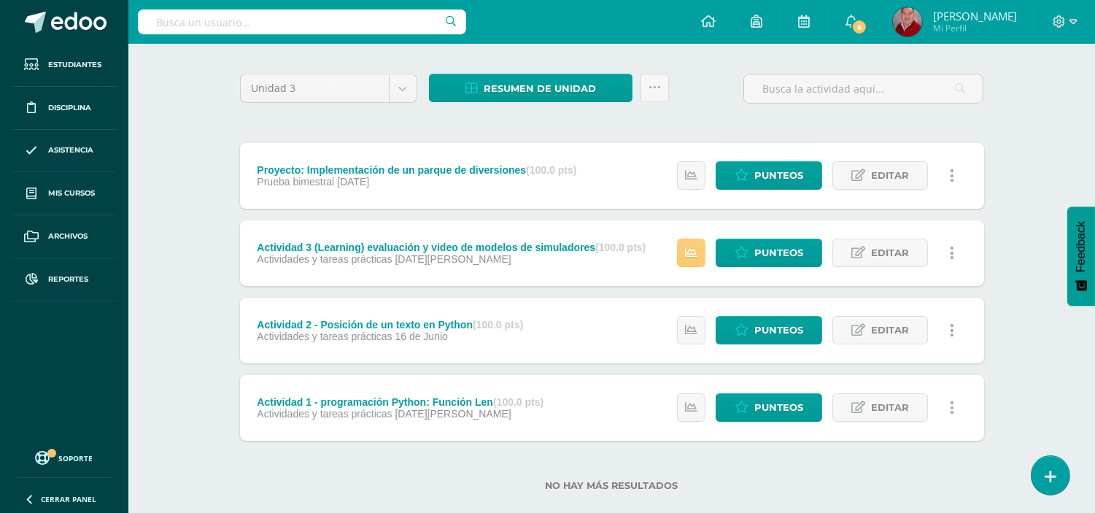
scroll to position [103, 0]
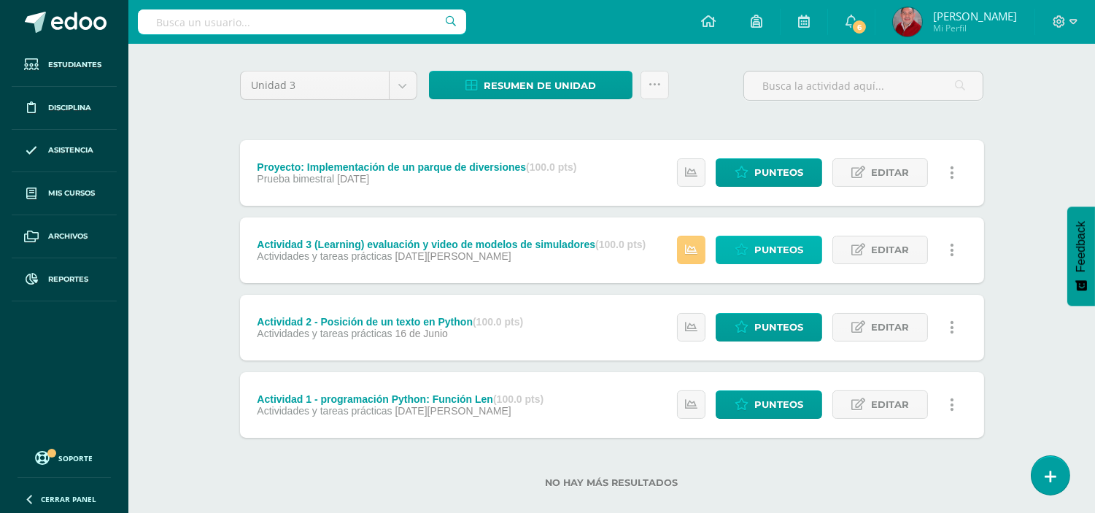
click at [761, 241] on span "Punteos" at bounding box center [778, 249] width 49 height 27
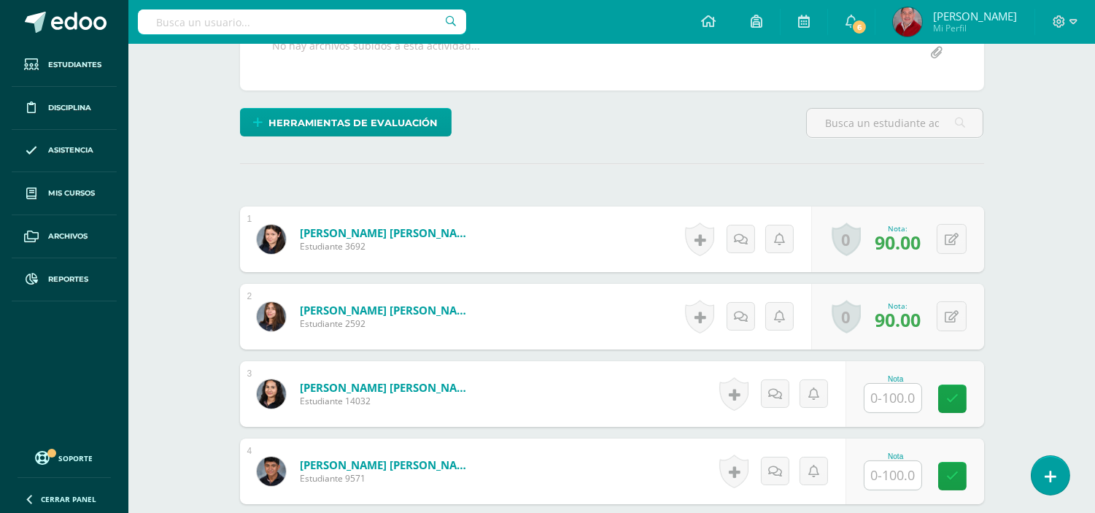
scroll to position [316, 0]
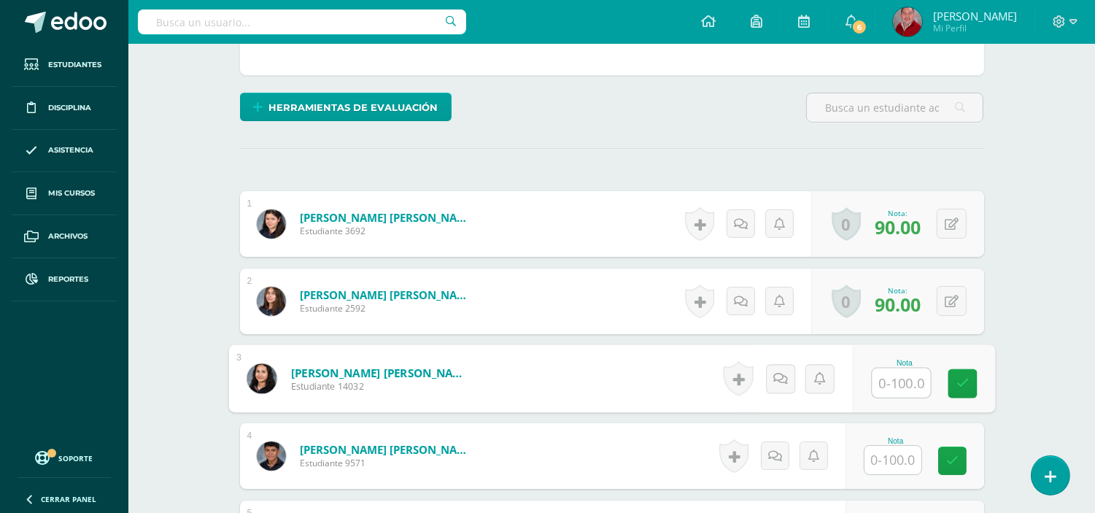
click at [892, 385] on input "text" at bounding box center [901, 382] width 58 height 29
type input "60"
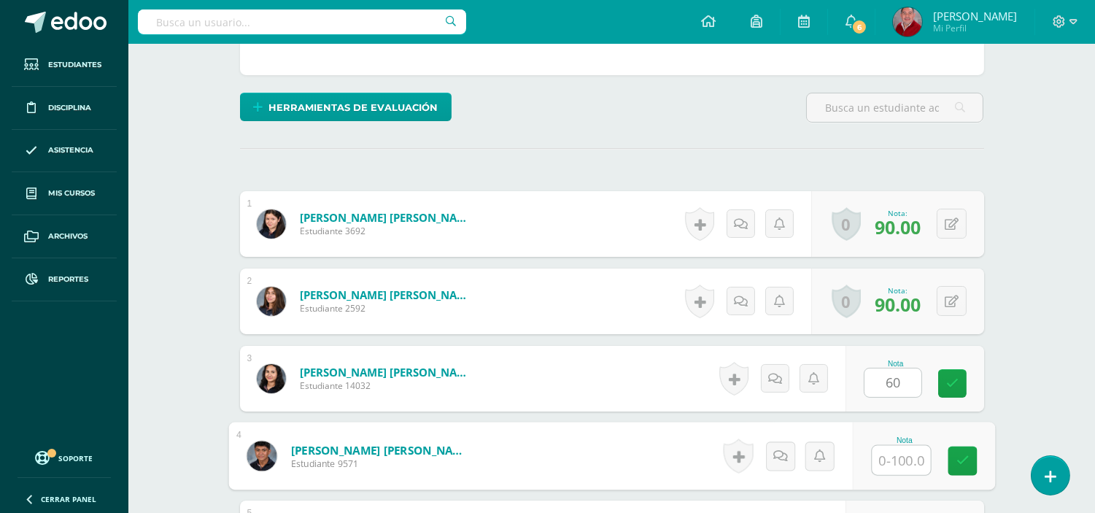
click at [884, 454] on input "text" at bounding box center [901, 460] width 58 height 29
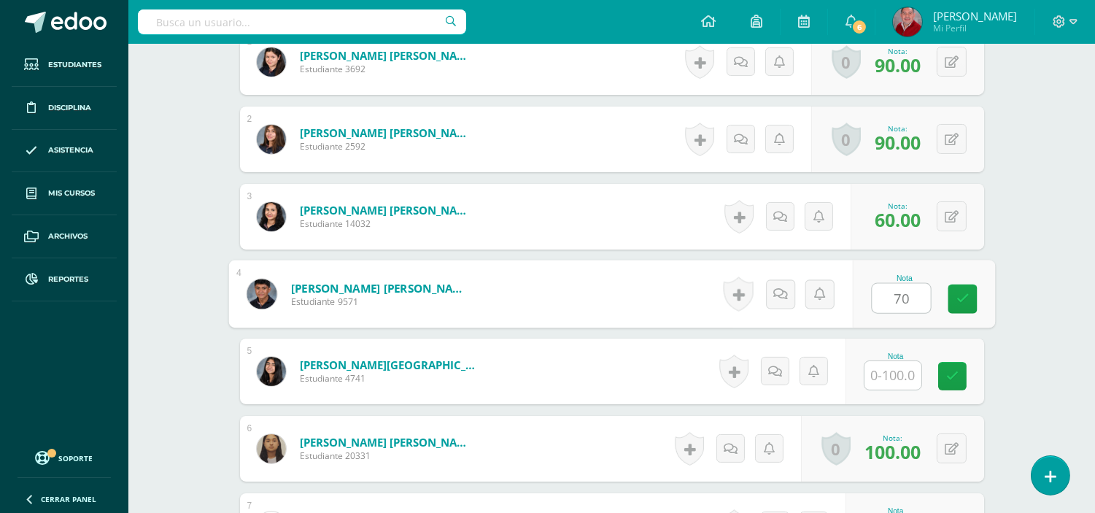
scroll to position [511, 0]
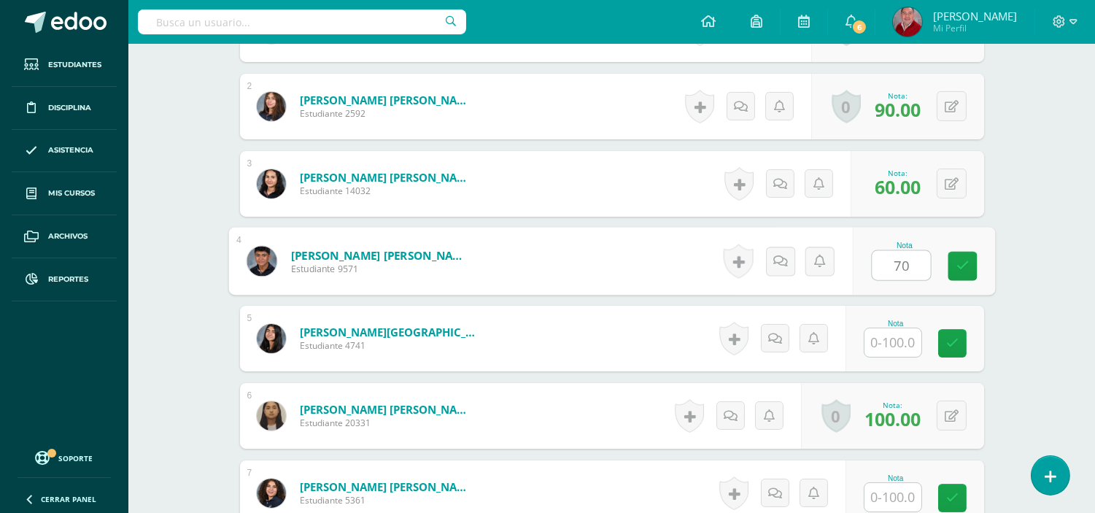
type input "70"
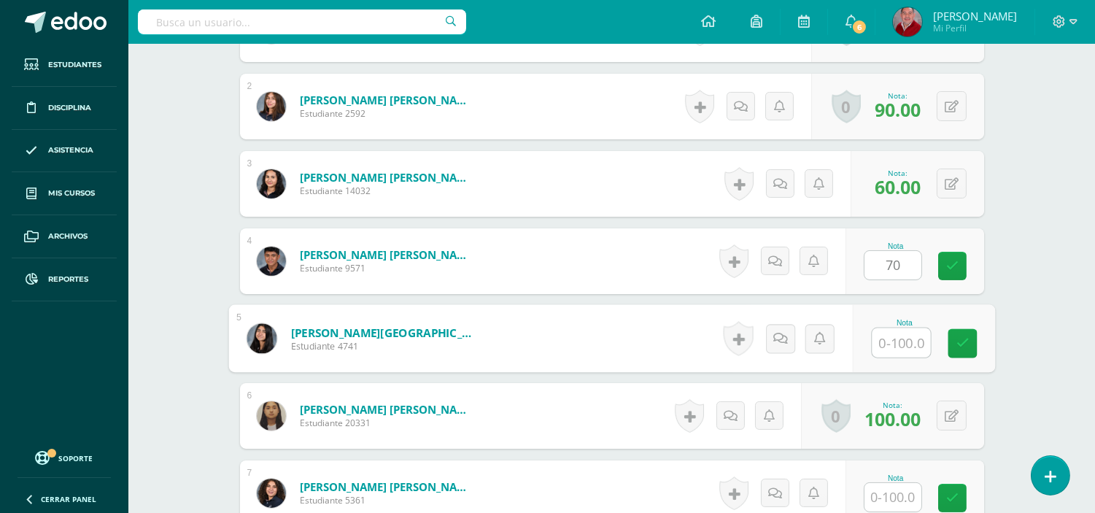
click at [899, 344] on input "text" at bounding box center [901, 342] width 58 height 29
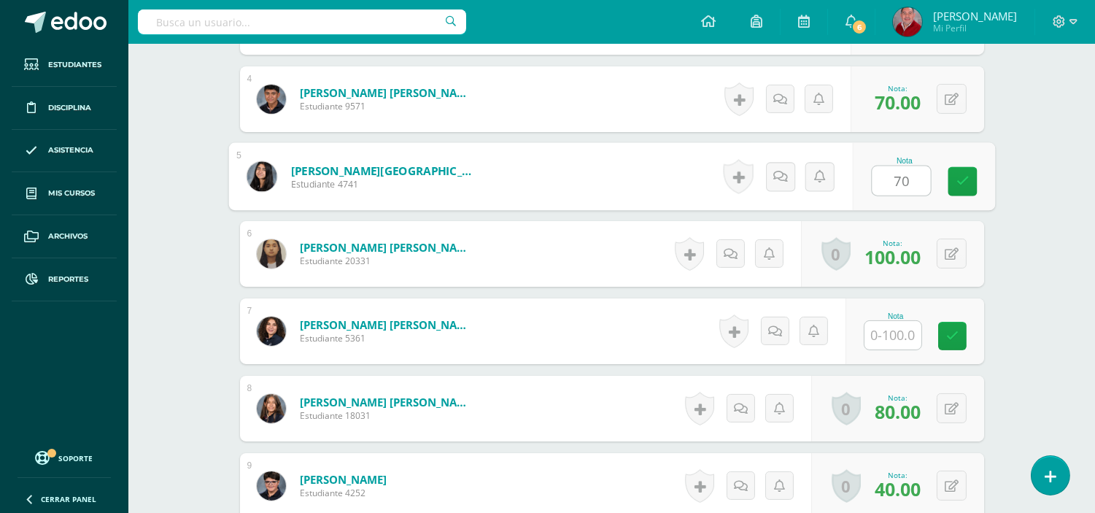
scroll to position [704, 0]
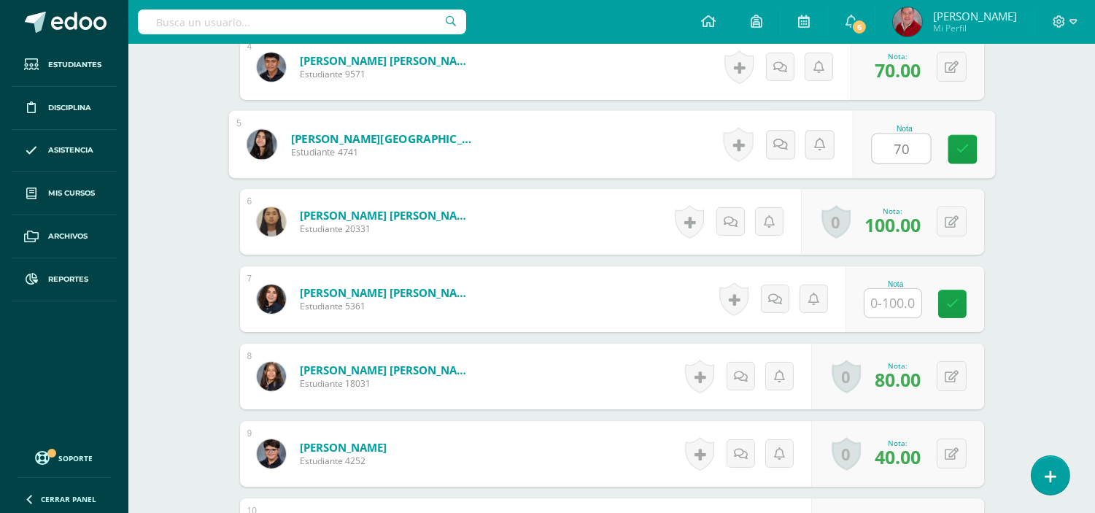
type input "70"
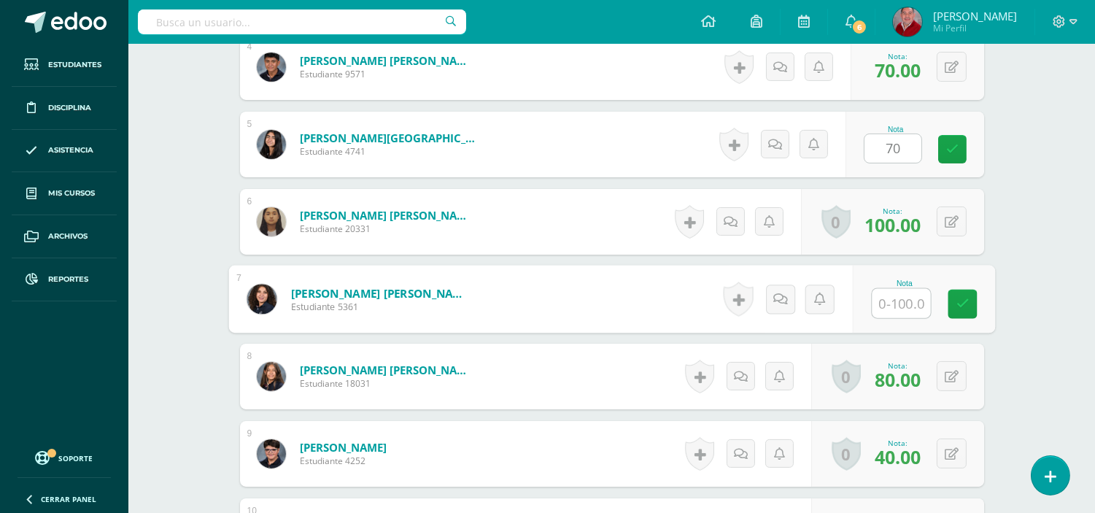
click at [895, 306] on input "text" at bounding box center [901, 303] width 58 height 29
type input "80"
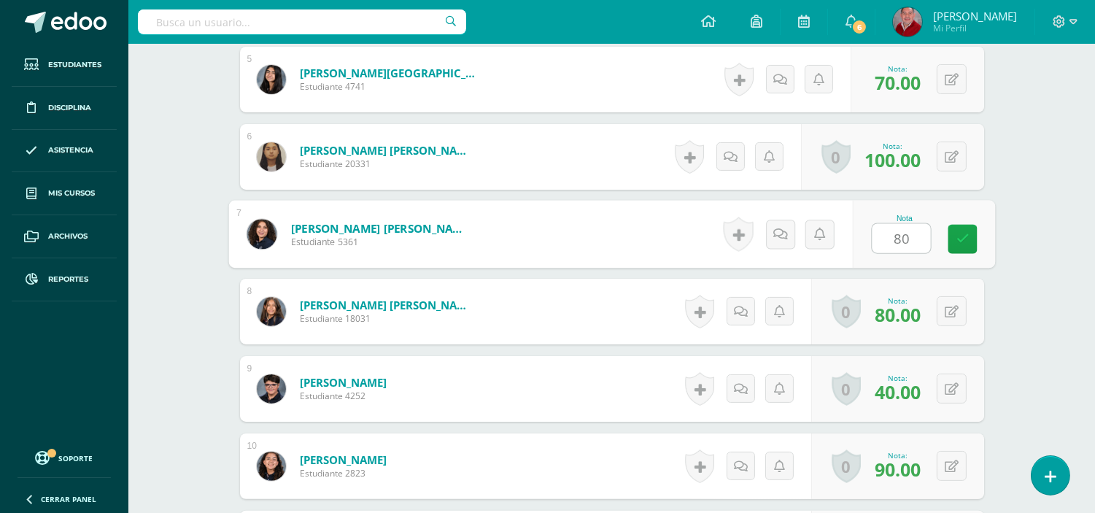
scroll to position [802, 0]
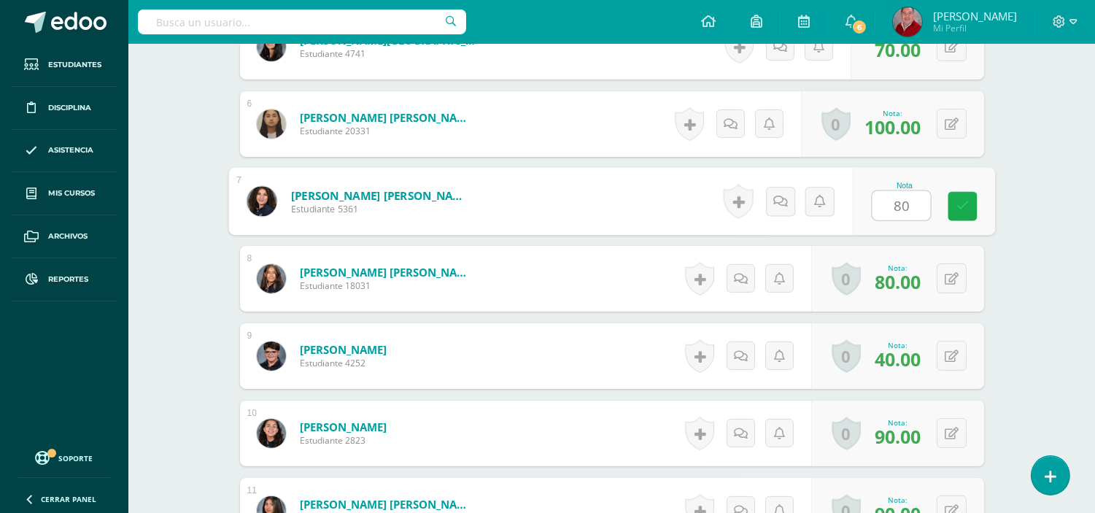
click at [963, 201] on icon at bounding box center [961, 206] width 13 height 12
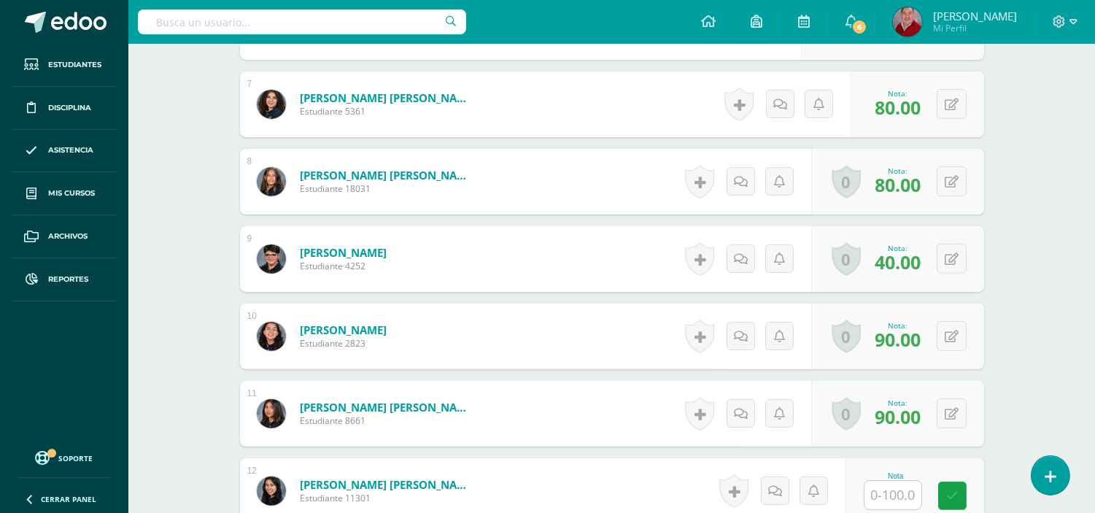
scroll to position [964, 0]
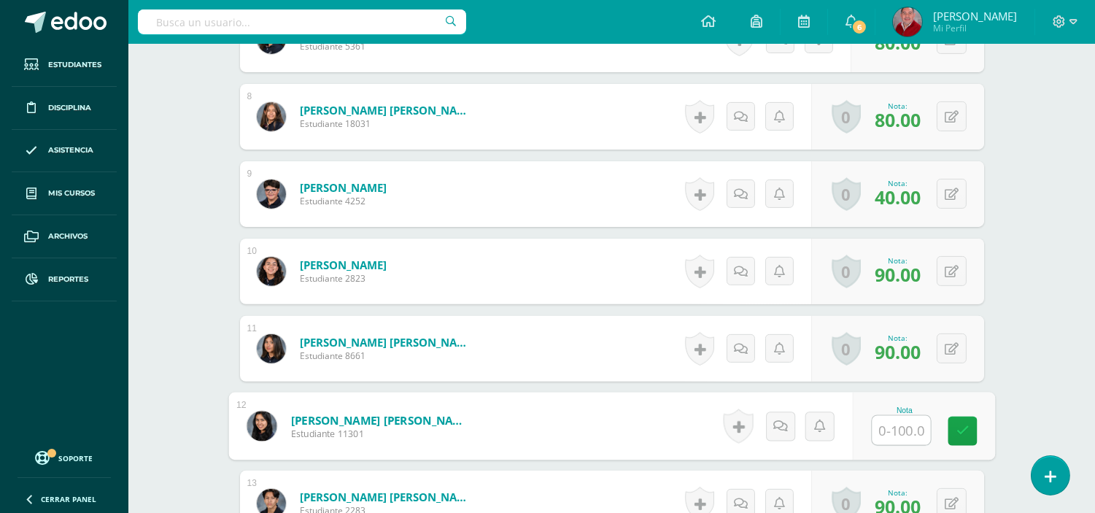
click at [904, 432] on input "text" at bounding box center [901, 430] width 58 height 29
type input "90"
click at [963, 427] on icon at bounding box center [961, 430] width 13 height 12
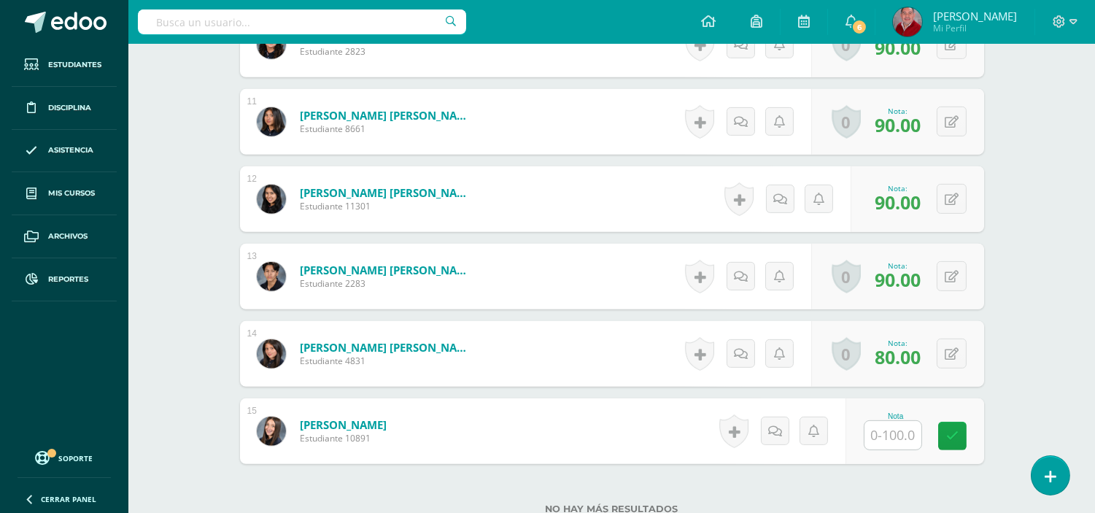
scroll to position [1223, 0]
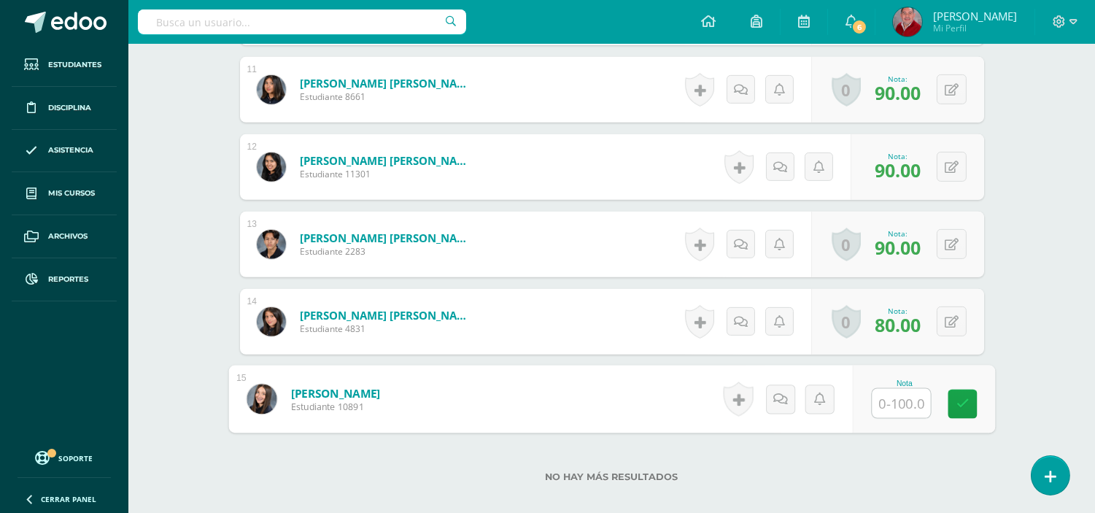
click at [886, 399] on input "text" at bounding box center [901, 403] width 58 height 29
type input "60"
click at [963, 397] on icon at bounding box center [961, 403] width 13 height 12
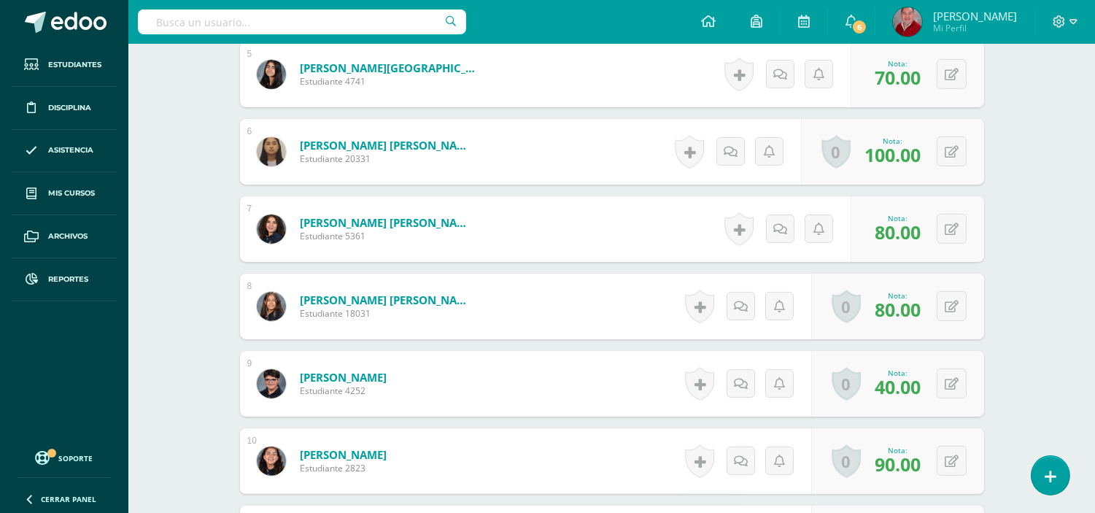
scroll to position [0, 0]
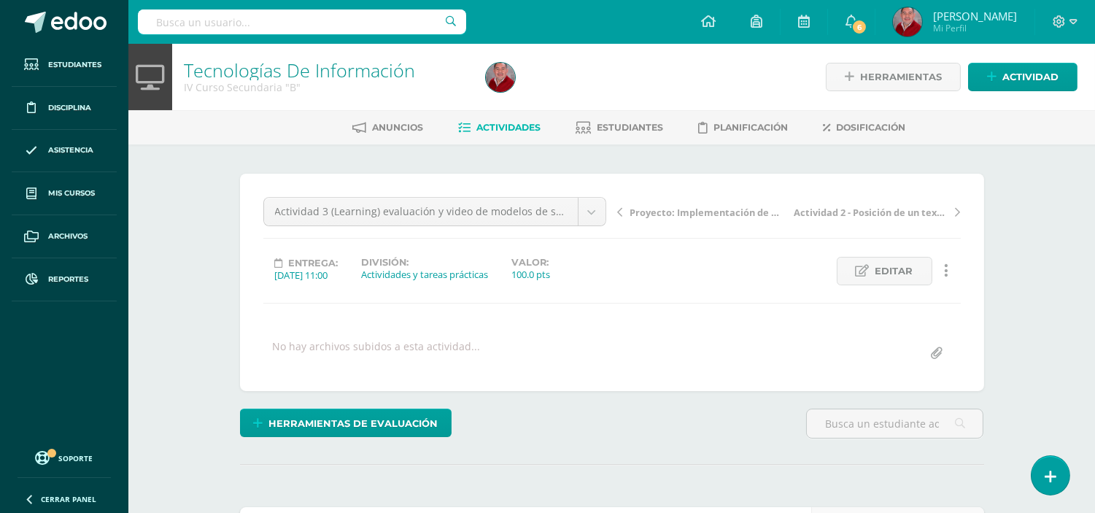
click at [489, 127] on span "Actividades" at bounding box center [509, 127] width 64 height 11
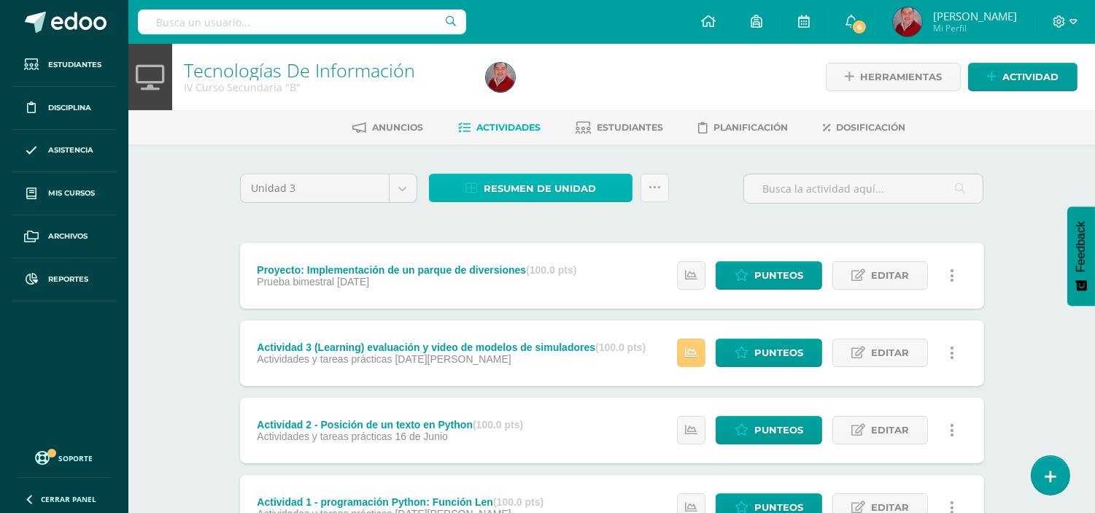
click at [541, 192] on span "Resumen de unidad" at bounding box center [540, 188] width 112 height 27
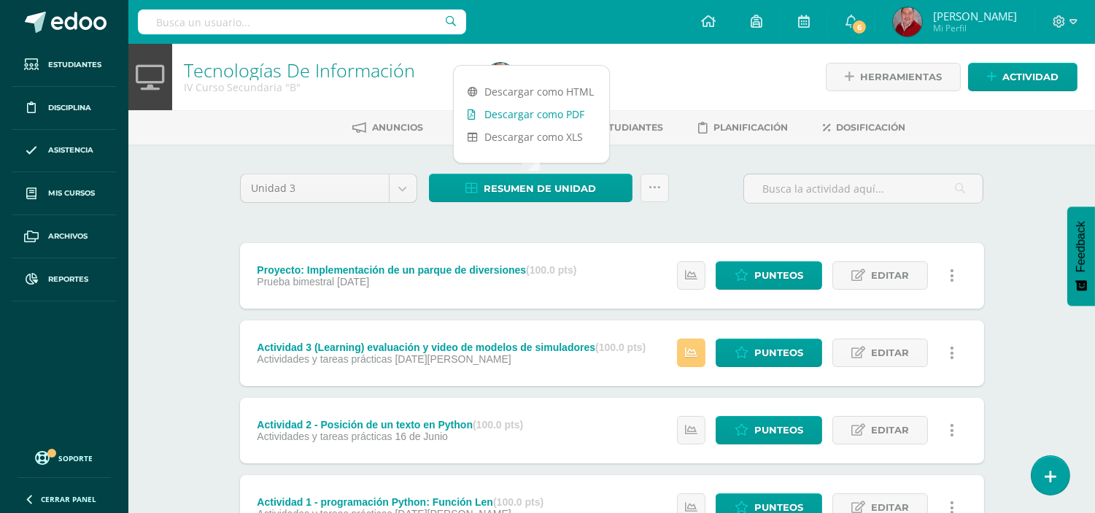
click at [542, 119] on link "Descargar como PDF" at bounding box center [531, 114] width 155 height 23
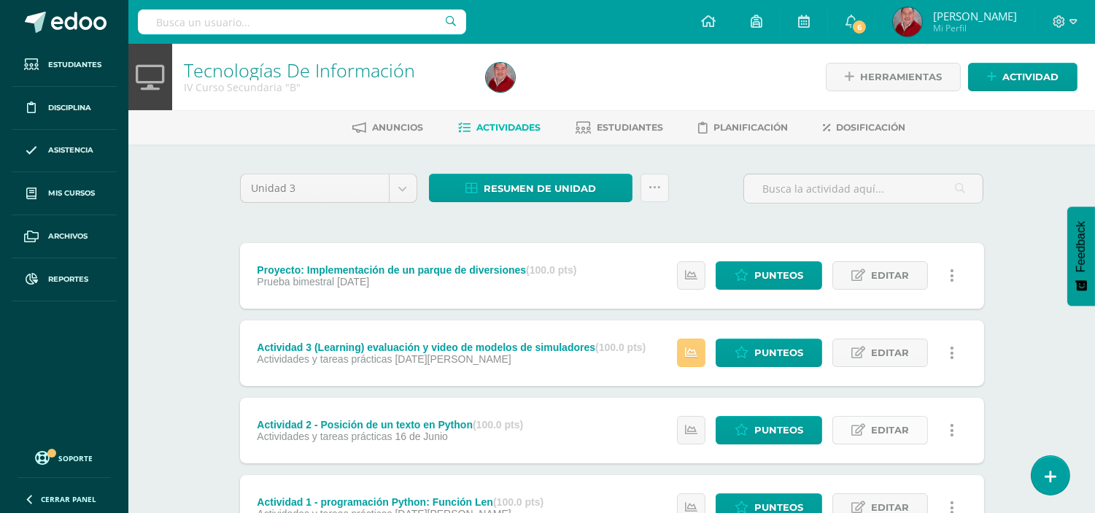
click at [852, 429] on icon at bounding box center [858, 430] width 14 height 12
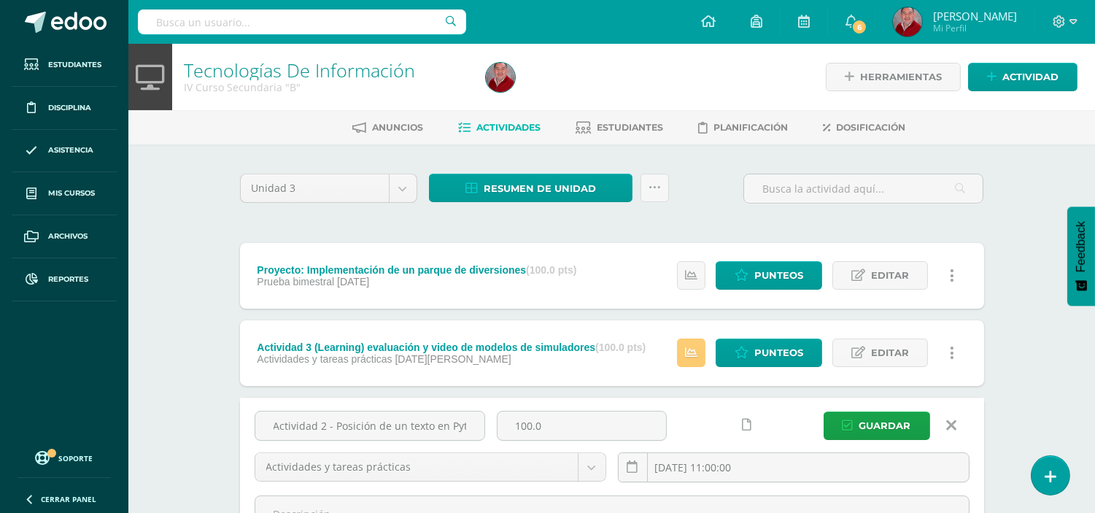
click at [954, 419] on icon at bounding box center [951, 425] width 10 height 16
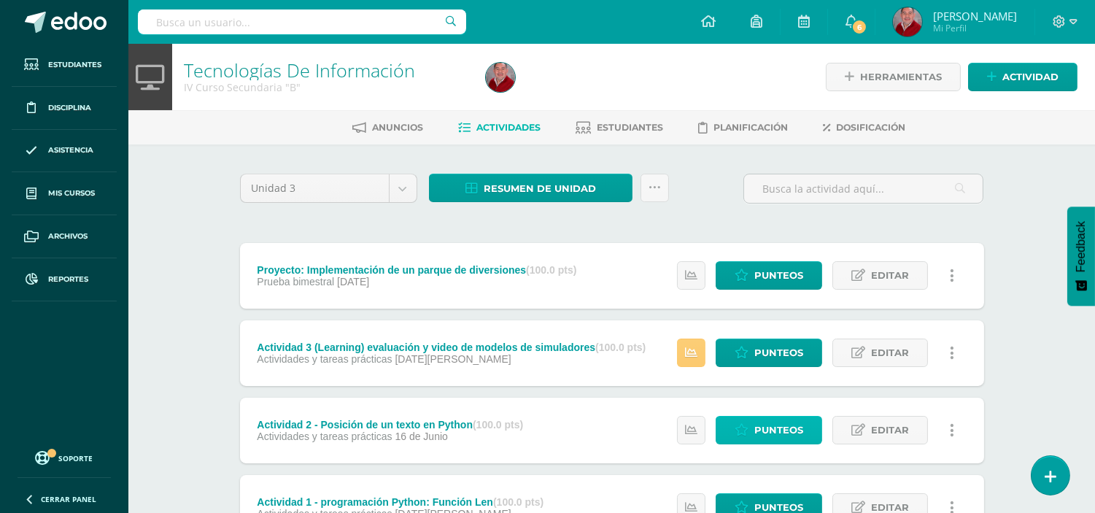
click at [769, 427] on span "Punteos" at bounding box center [778, 429] width 49 height 27
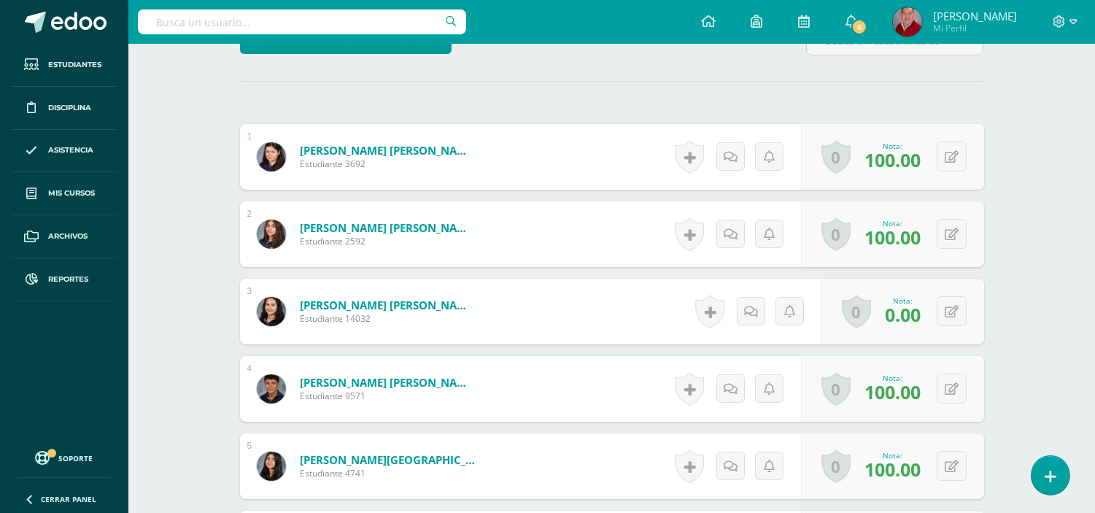
scroll to position [395, 0]
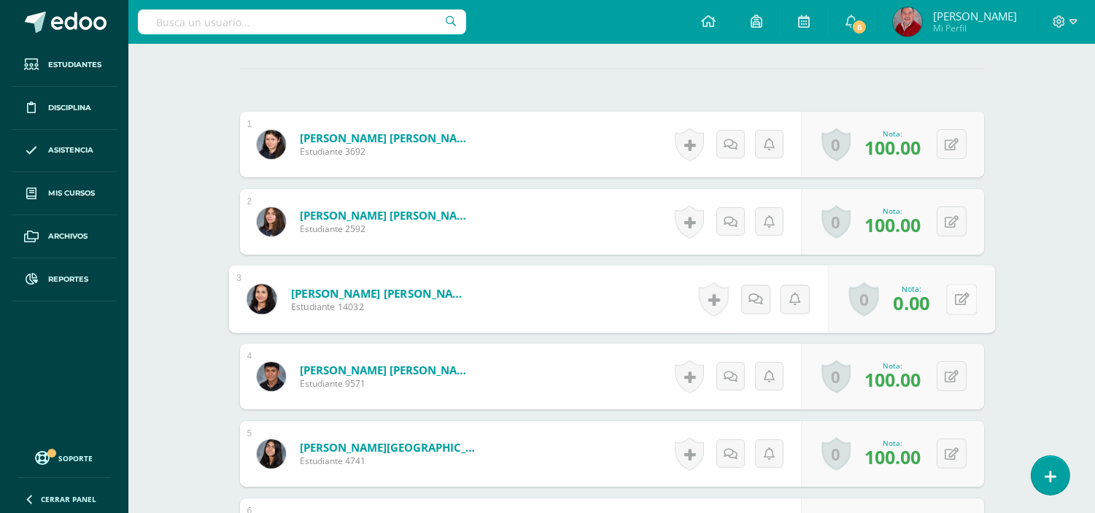
click at [958, 290] on button at bounding box center [961, 299] width 31 height 31
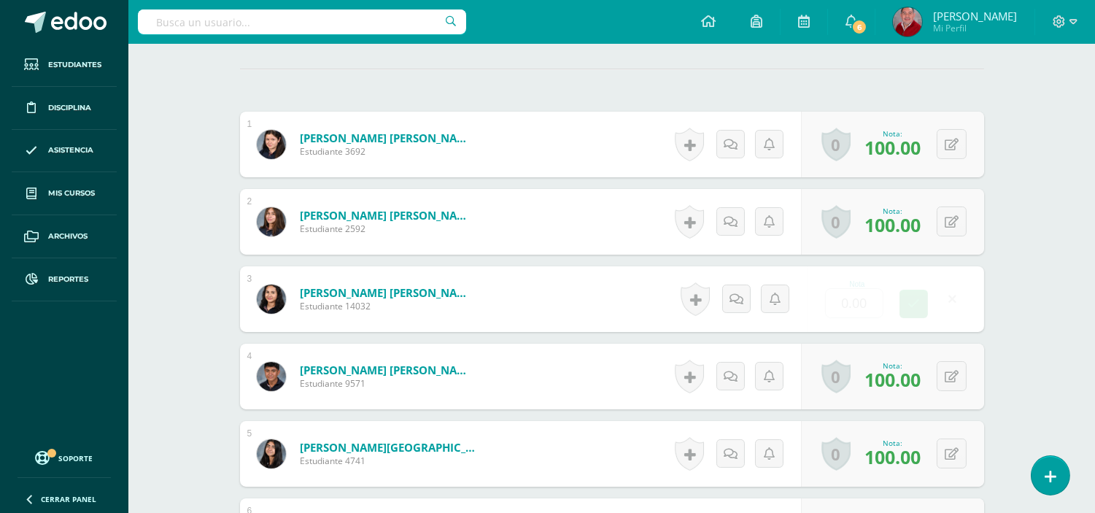
scroll to position [395, 0]
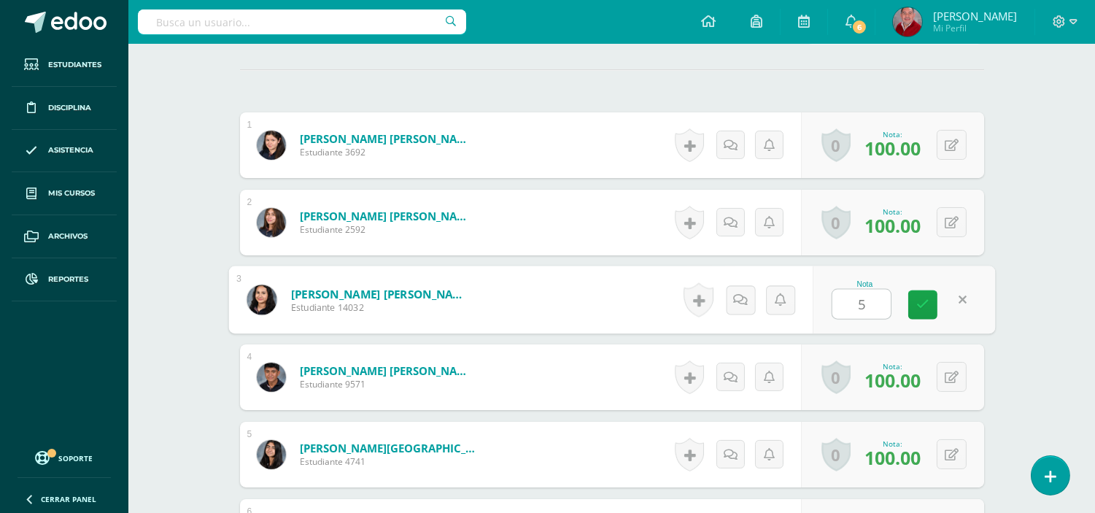
type input "50"
click at [922, 303] on icon at bounding box center [922, 304] width 13 height 12
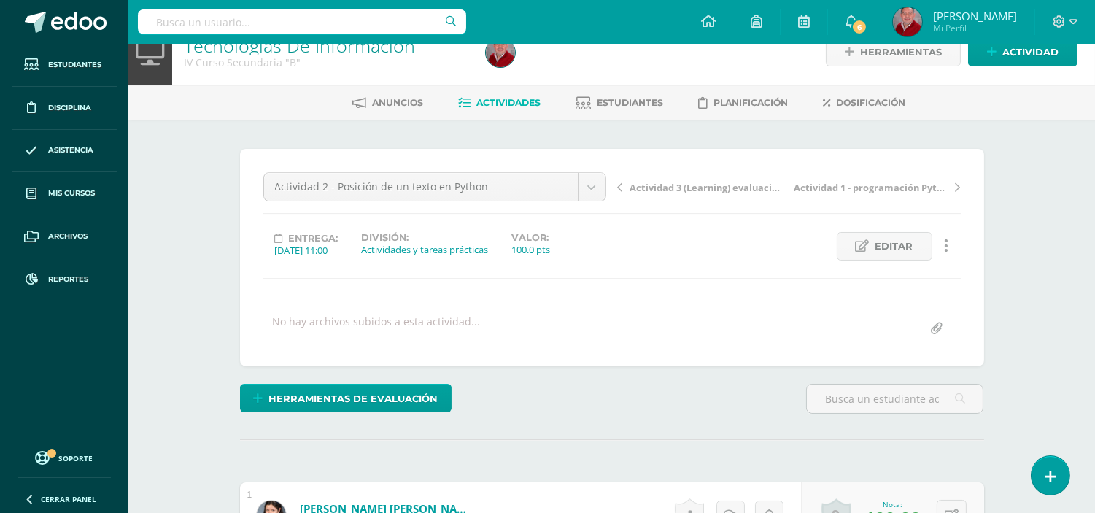
scroll to position [0, 0]
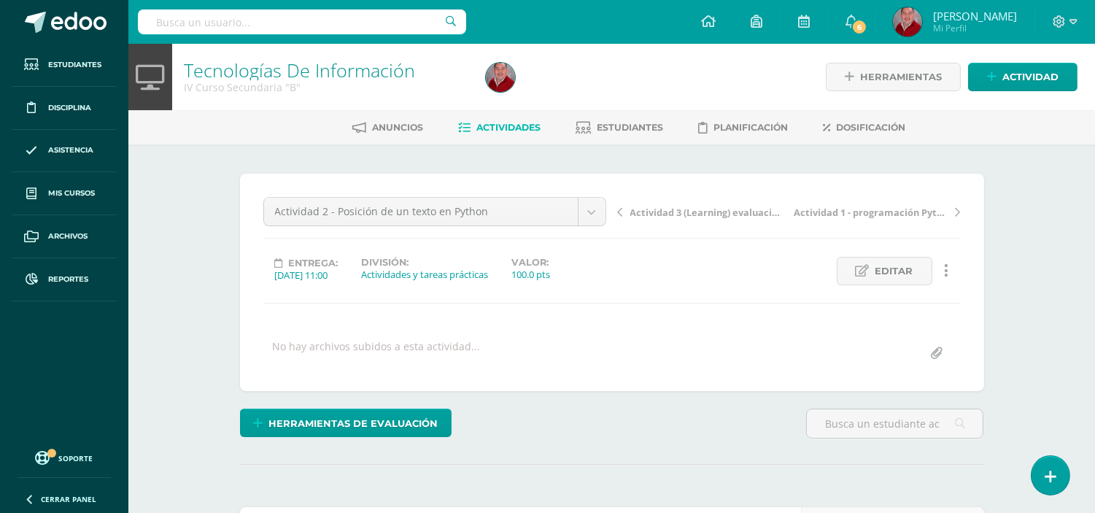
click at [496, 131] on span "Actividades" at bounding box center [509, 127] width 64 height 11
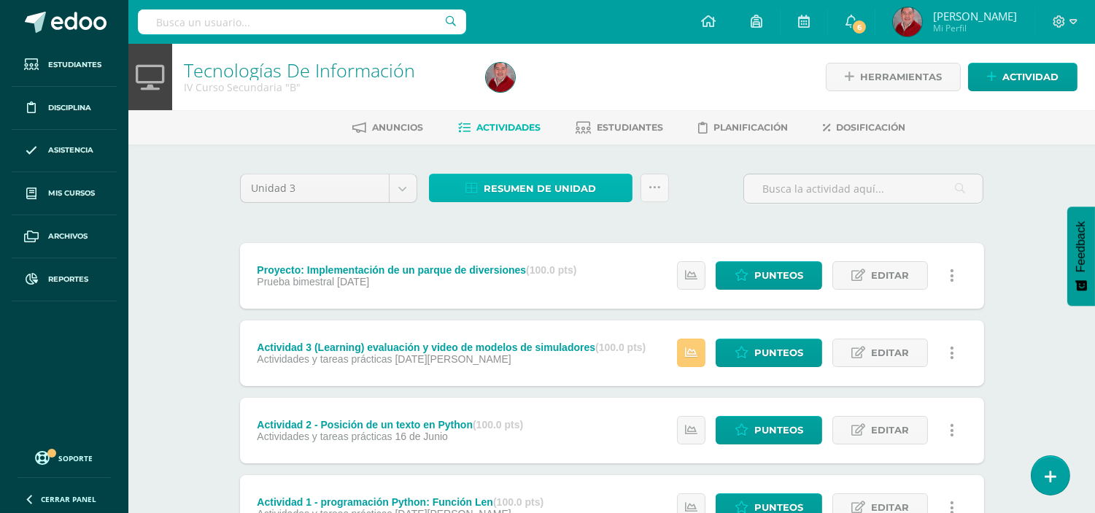
click at [556, 187] on span "Resumen de unidad" at bounding box center [540, 188] width 112 height 27
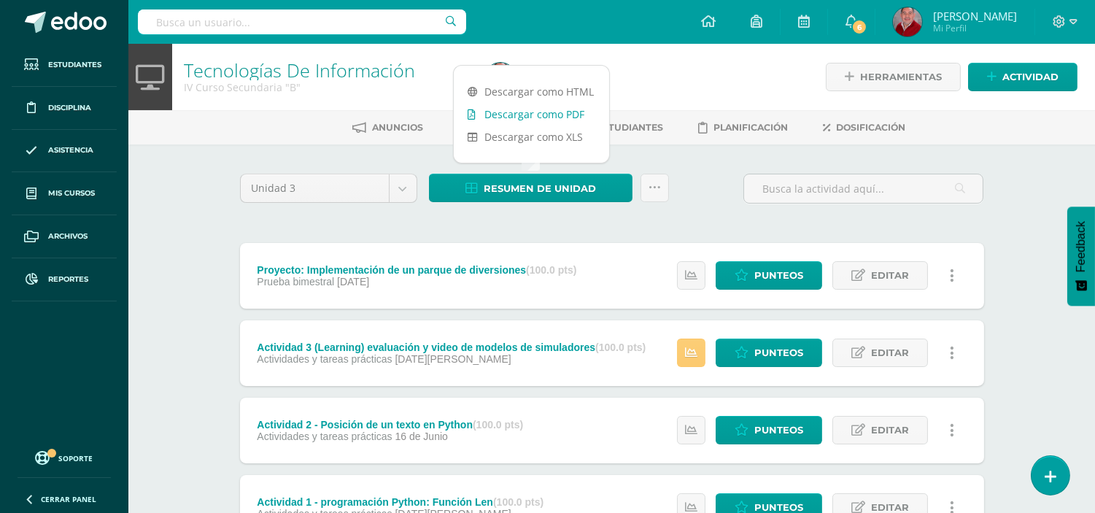
click at [525, 110] on link "Descargar como PDF" at bounding box center [531, 114] width 155 height 23
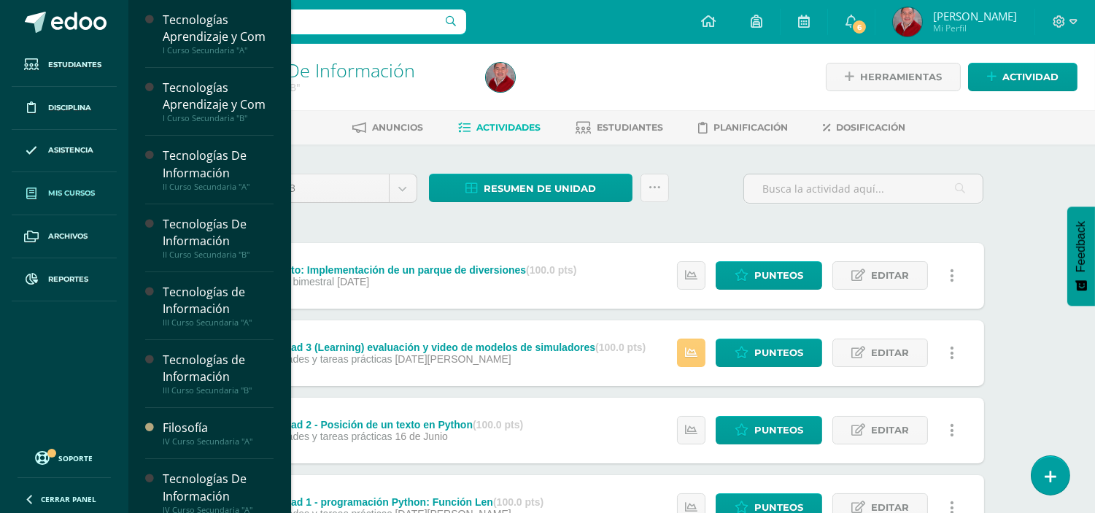
click at [71, 193] on span "Mis cursos" at bounding box center [71, 193] width 47 height 12
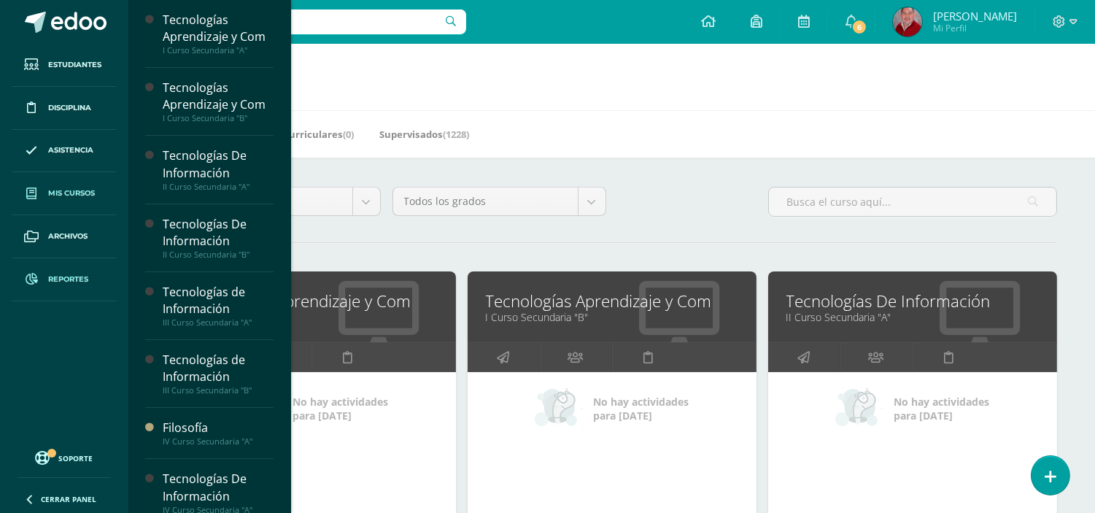
click at [57, 285] on span "Reportes" at bounding box center [68, 279] width 40 height 12
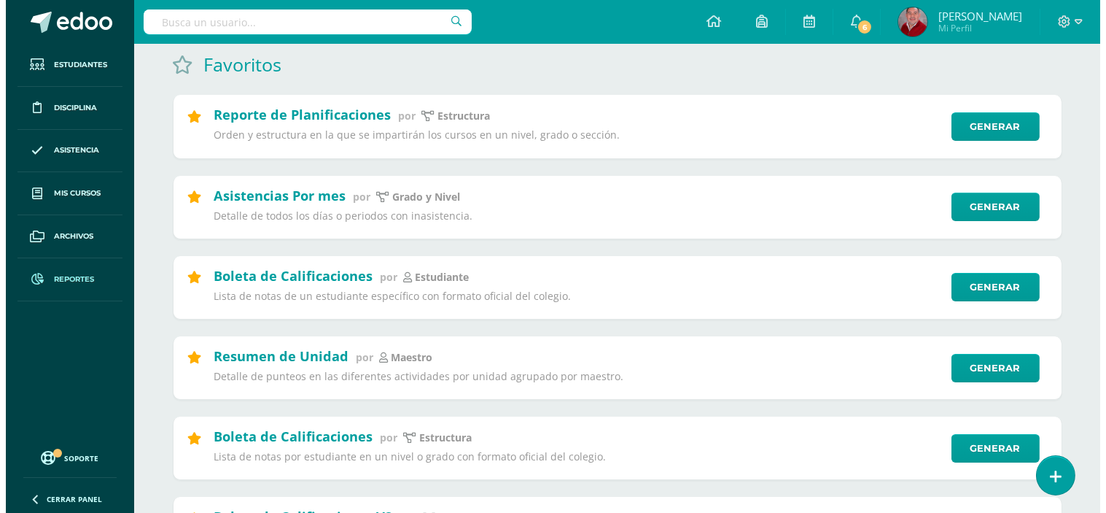
scroll to position [179, 0]
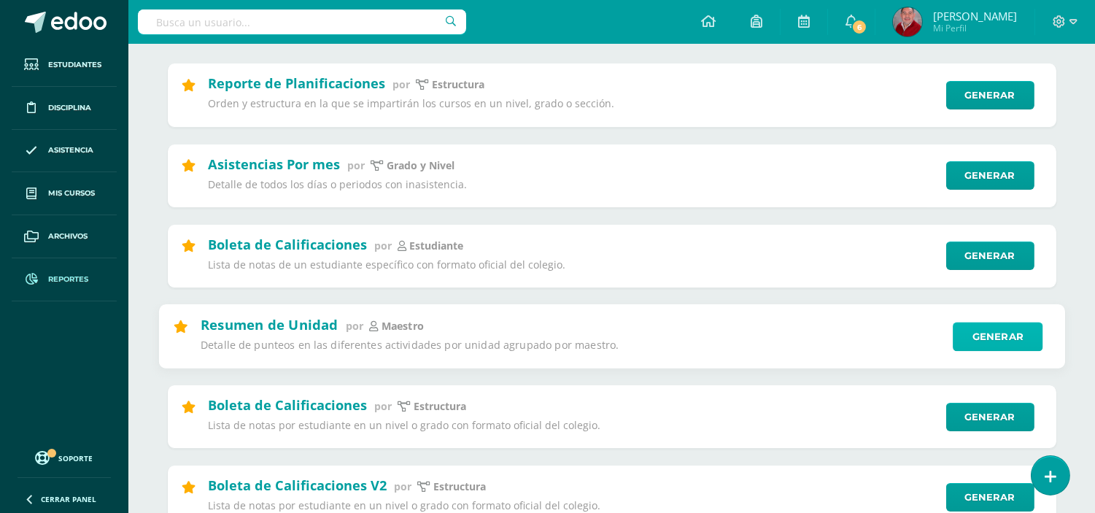
click at [996, 338] on link "Generar" at bounding box center [997, 336] width 90 height 29
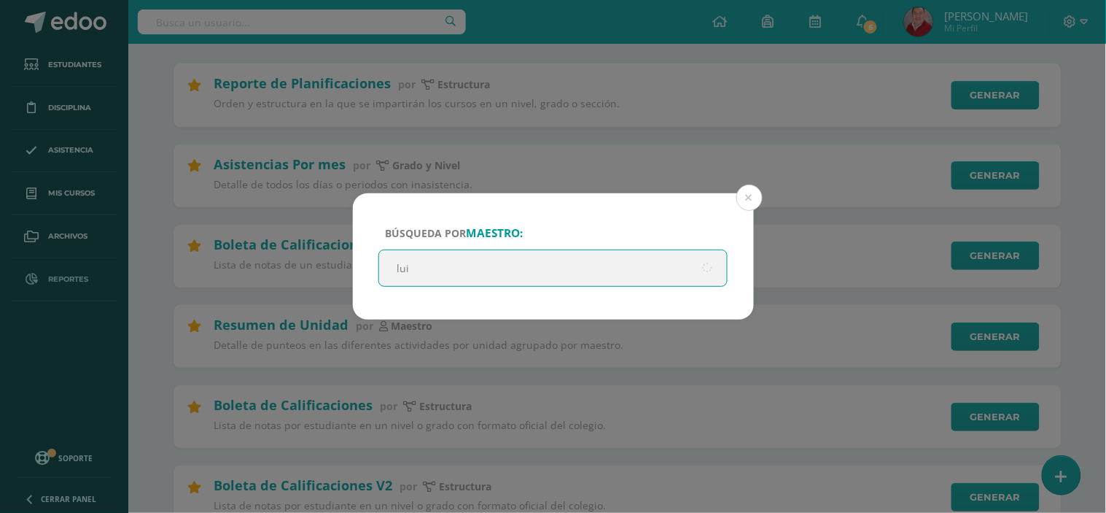
type input "[PERSON_NAME]"
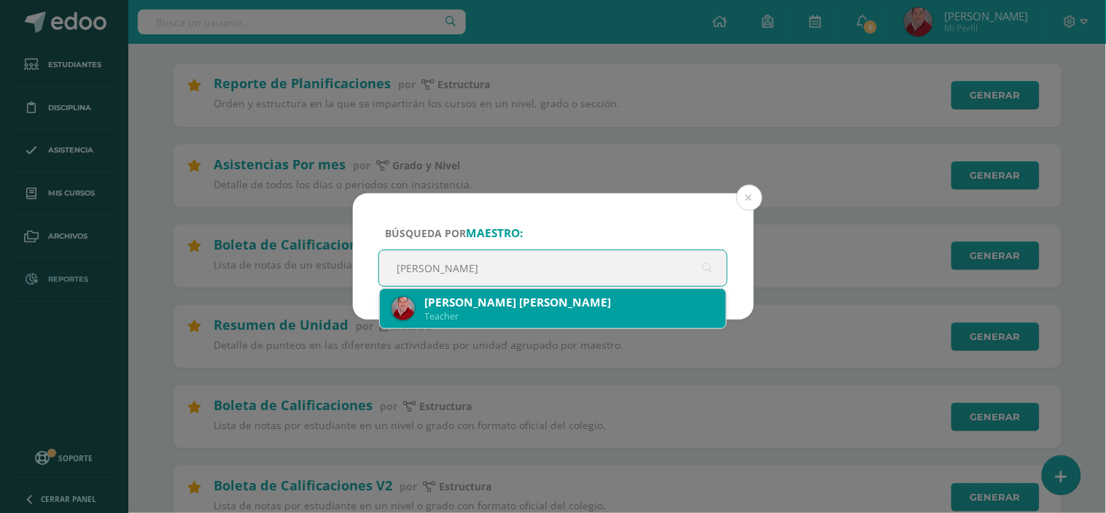
click at [490, 300] on div "[PERSON_NAME] [PERSON_NAME]" at bounding box center [570, 302] width 290 height 15
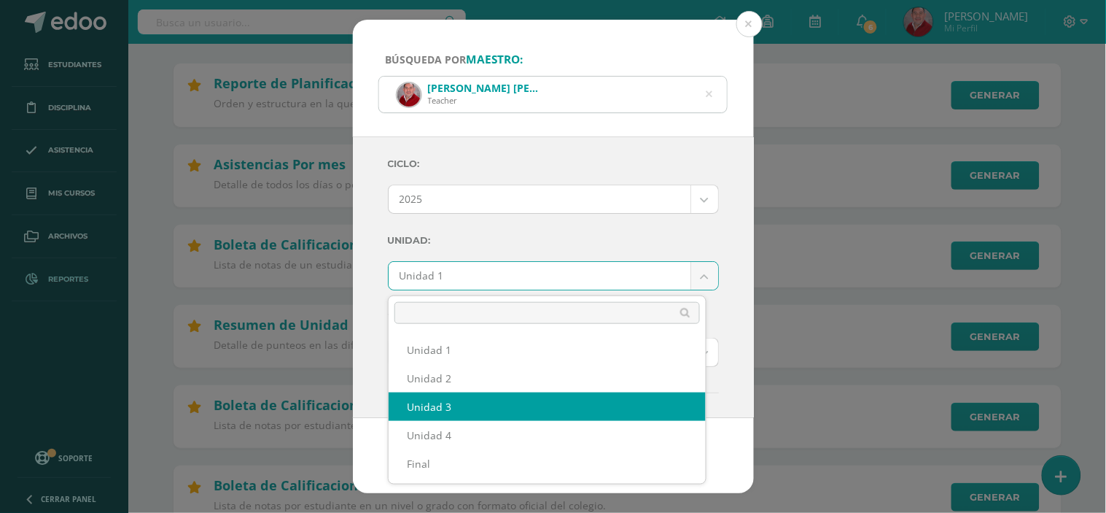
select select "Unidad 3"
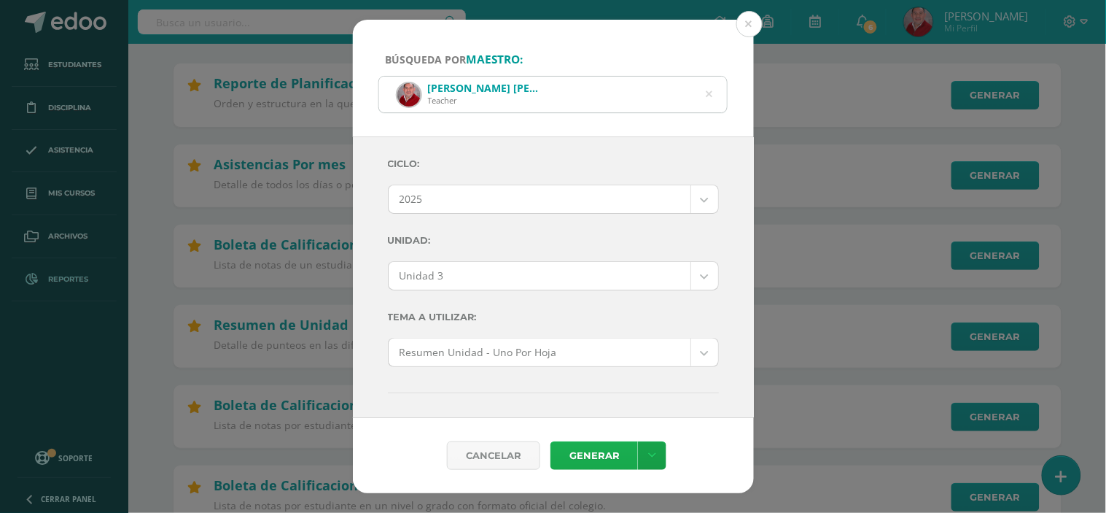
click at [600, 462] on link "Generar" at bounding box center [595, 455] width 88 height 28
